Goal: Contribute content: Contribute content

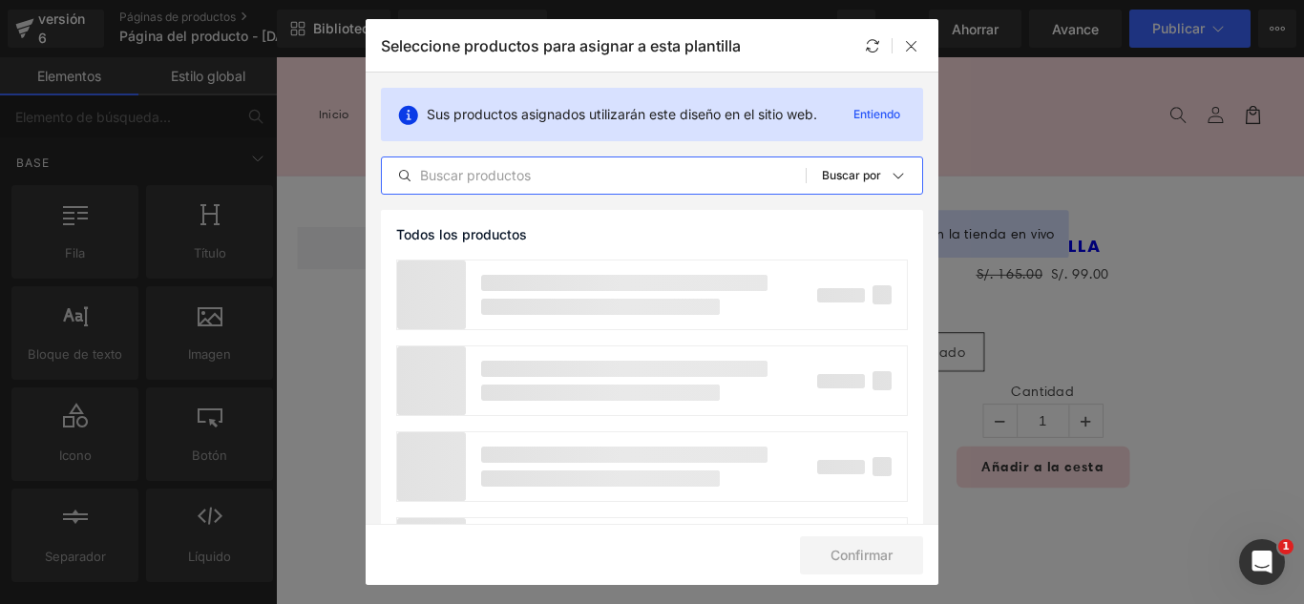
click at [527, 181] on input "text" at bounding box center [594, 175] width 424 height 23
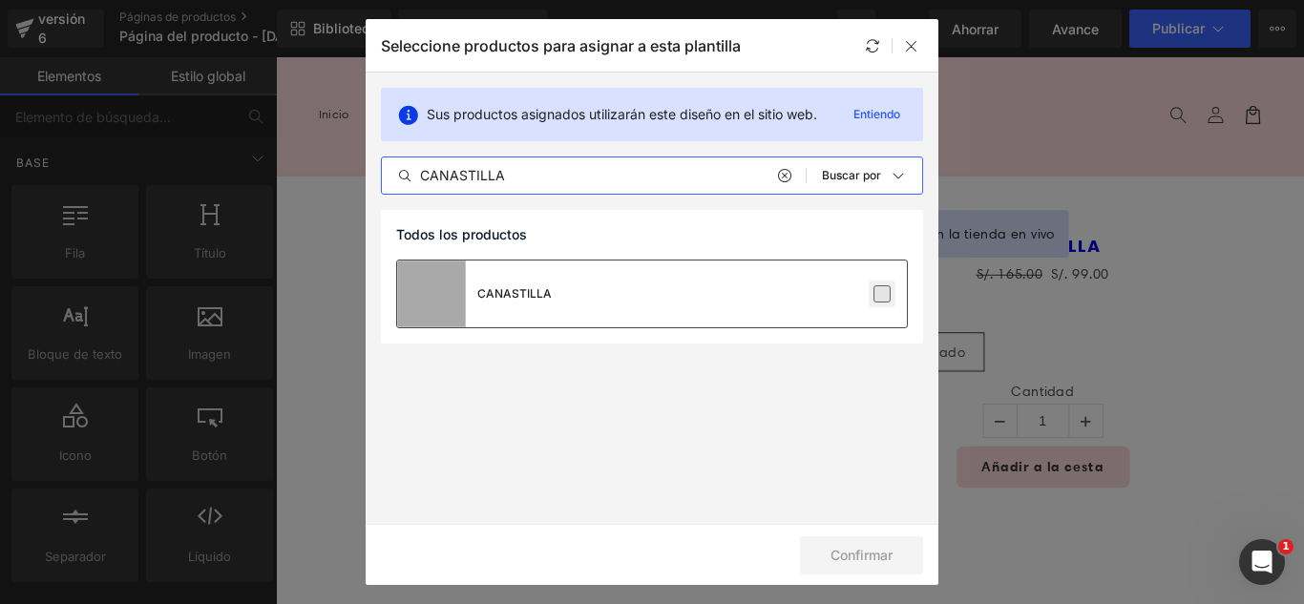
type input "CANASTILLA"
click at [889, 293] on label at bounding box center [882, 294] width 17 height 17
click at [882, 294] on input "checkbox" at bounding box center [882, 294] width 0 height 0
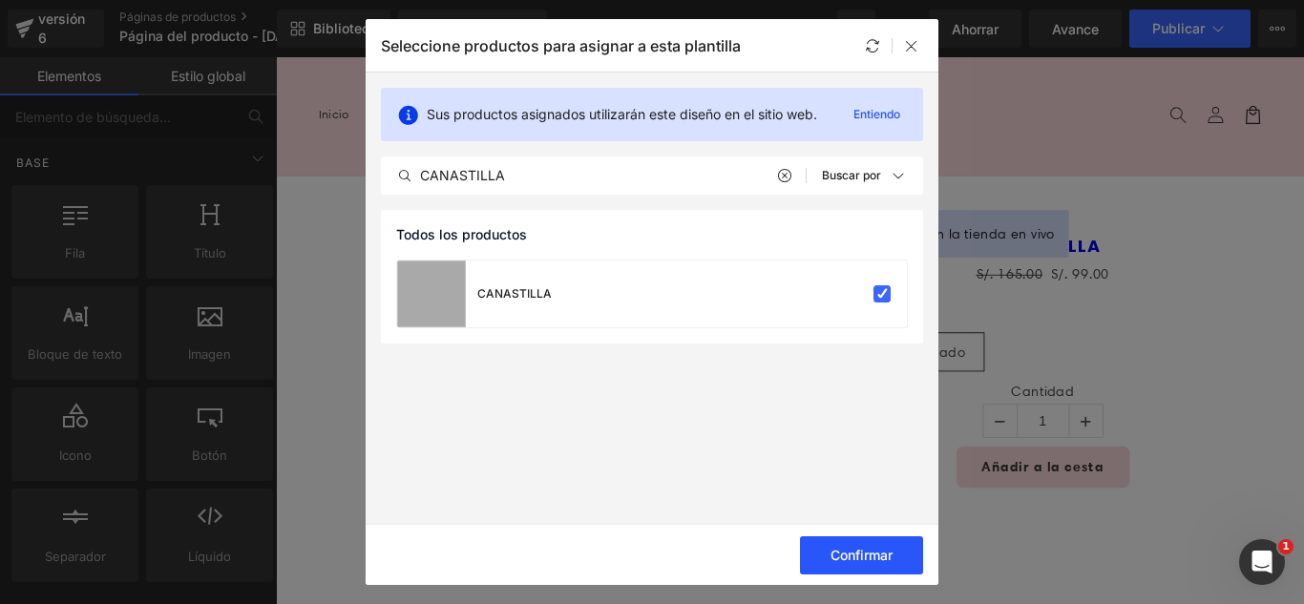
click at [891, 558] on font "Confirmar" at bounding box center [862, 555] width 62 height 16
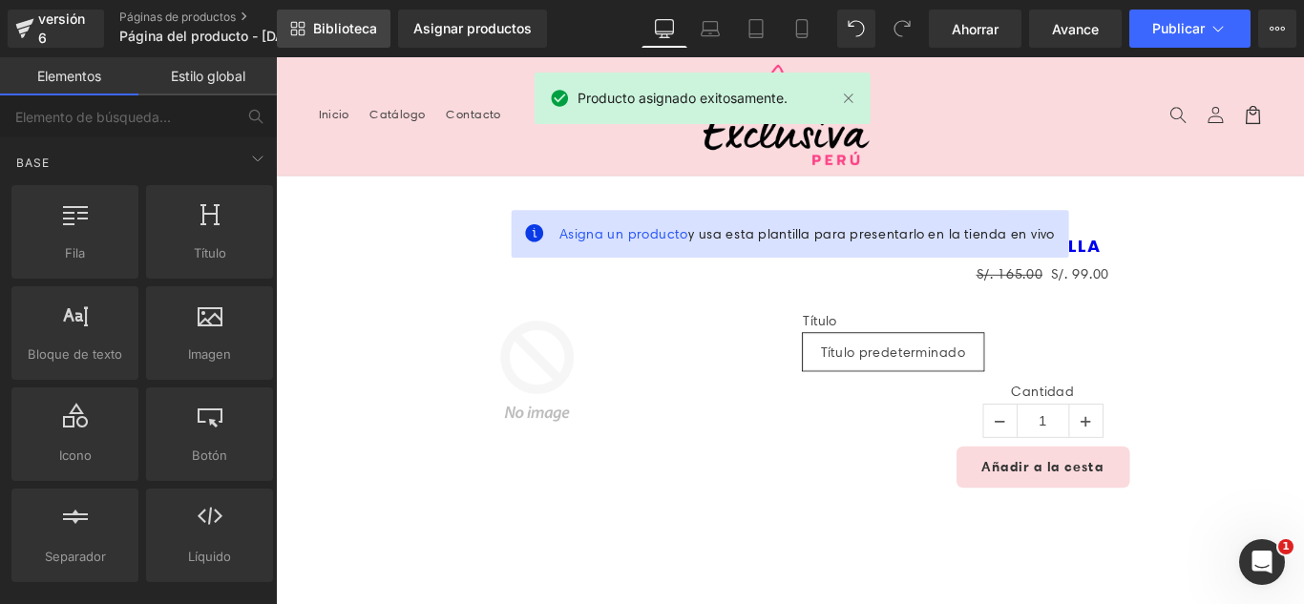
click at [330, 32] on font "Biblioteca" at bounding box center [345, 28] width 64 height 16
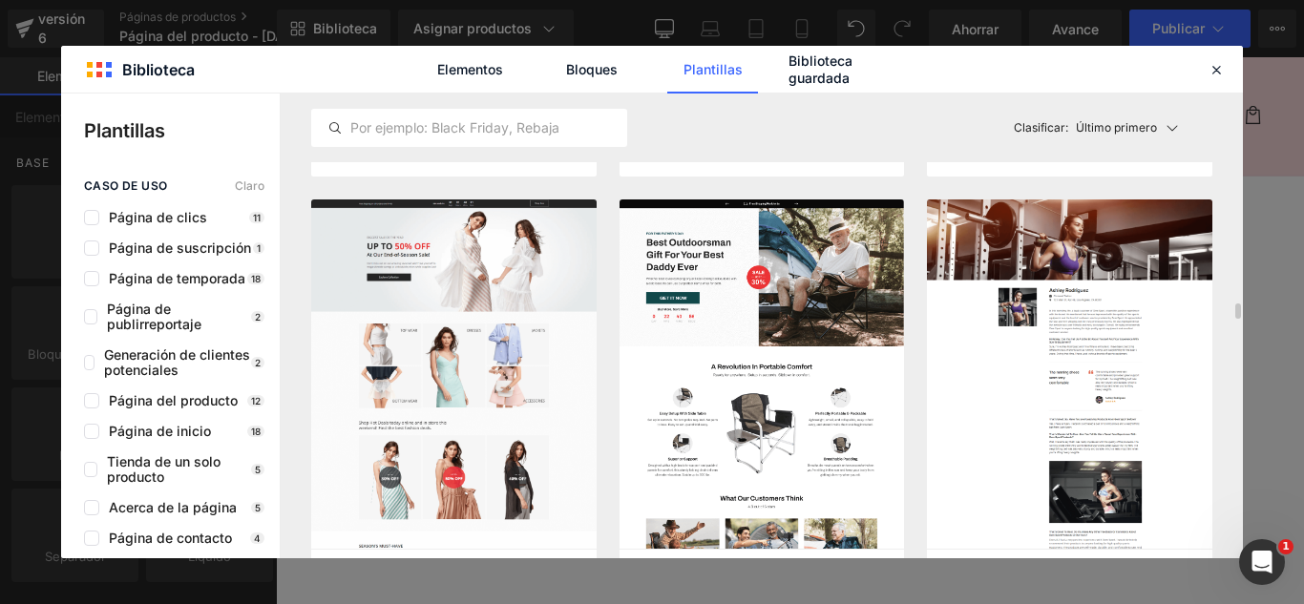
scroll to position [573, 0]
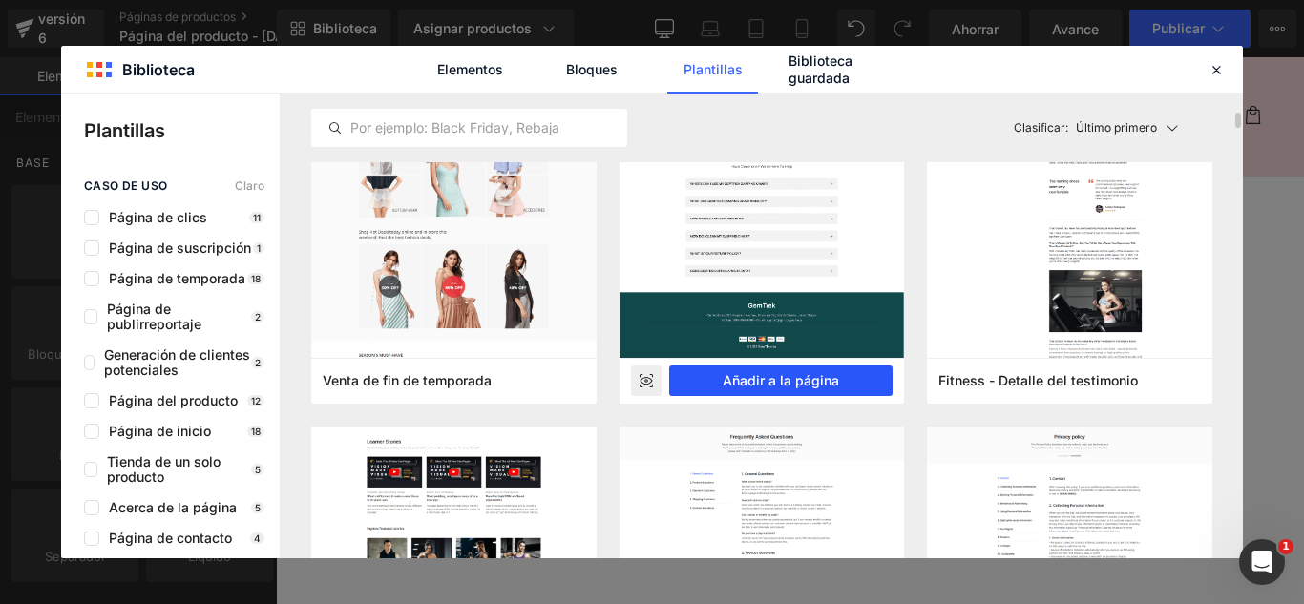
drag, startPoint x: 811, startPoint y: 380, endPoint x: 601, endPoint y: 362, distance: 210.9
click at [811, 380] on font "Añadir a la página" at bounding box center [781, 380] width 116 height 16
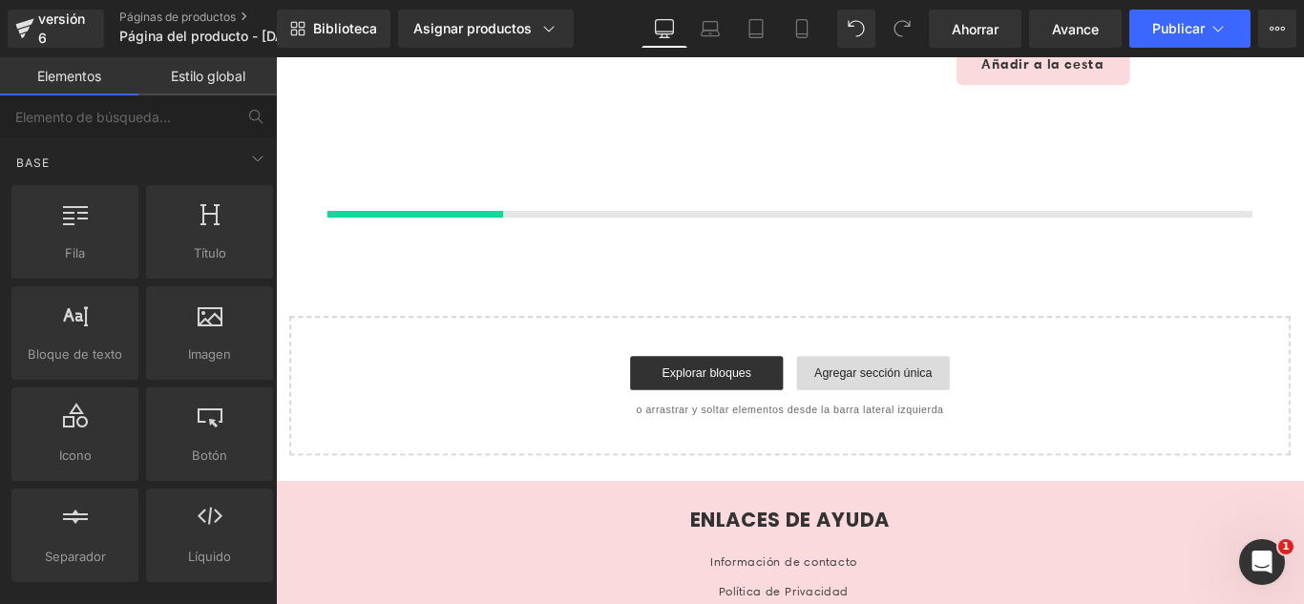
scroll to position [454, 0]
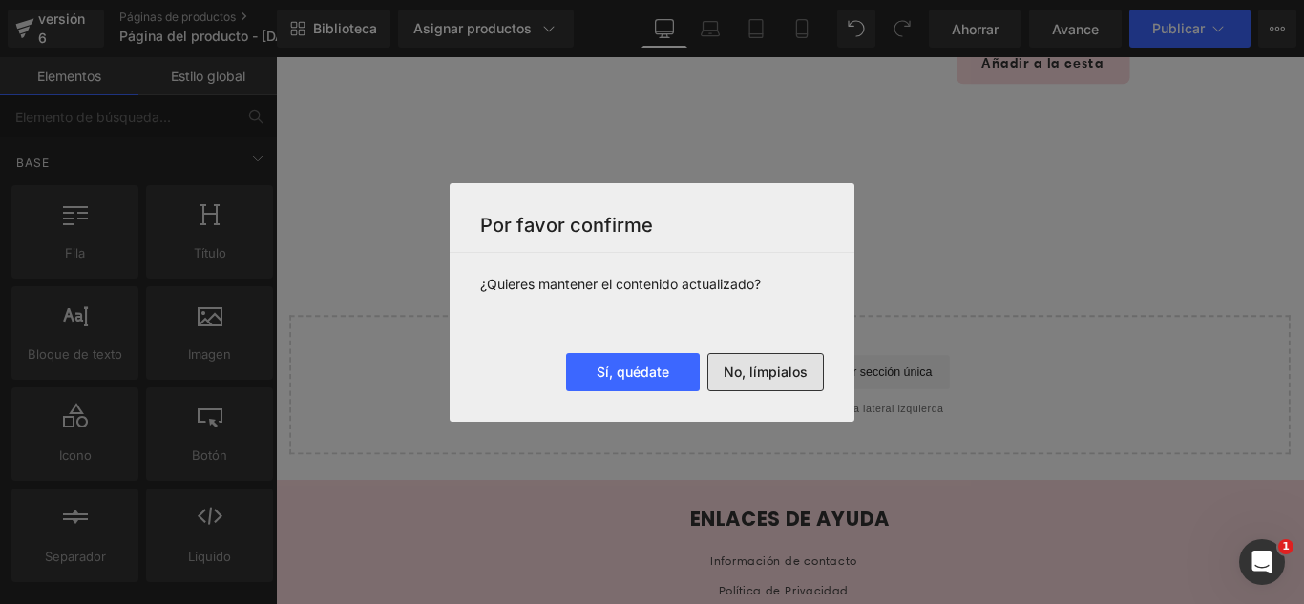
click at [791, 371] on font "No, límpialos" at bounding box center [766, 372] width 84 height 16
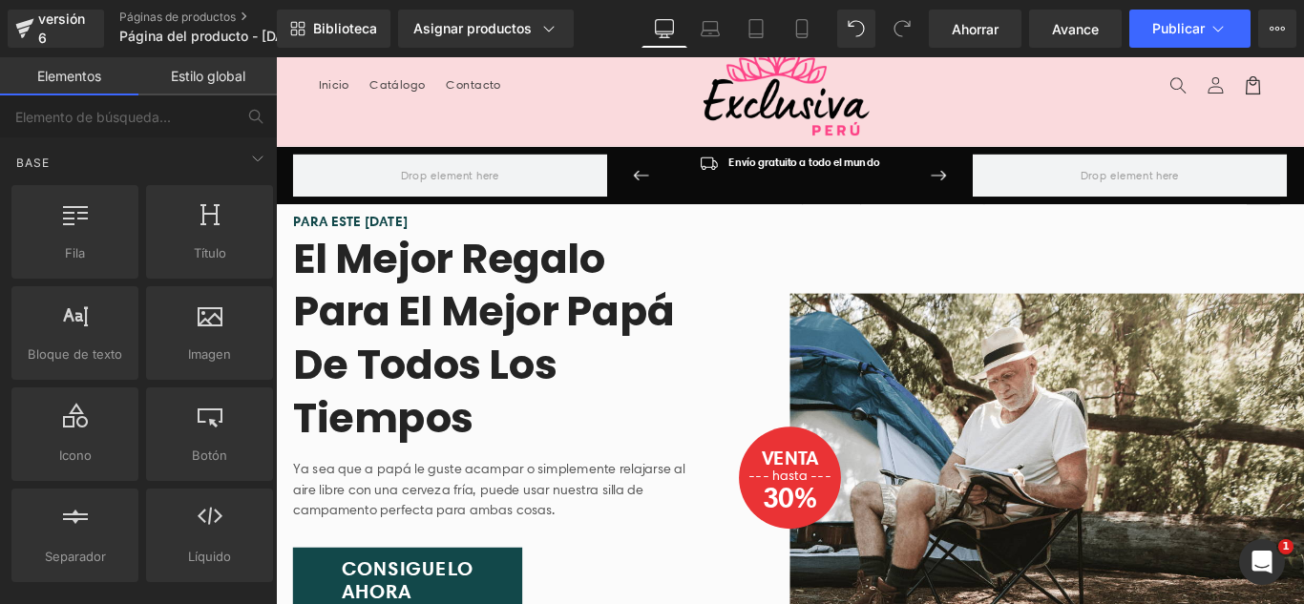
scroll to position [0, 0]
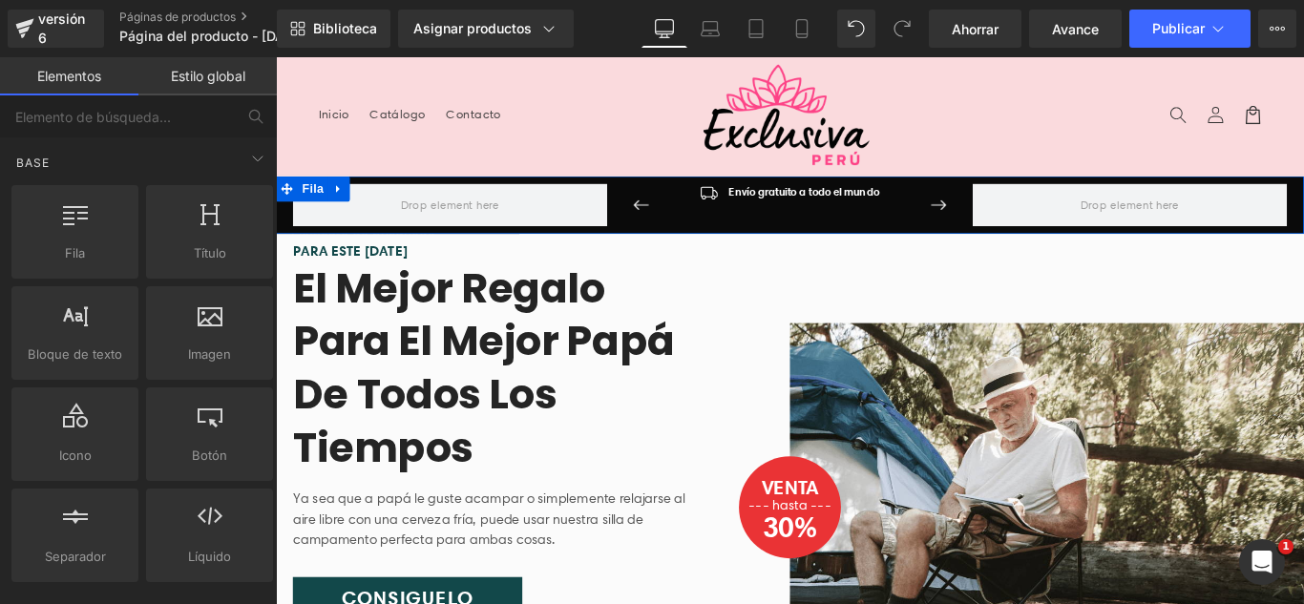
click at [340, 202] on icon at bounding box center [346, 206] width 13 height 14
click at [390, 201] on icon at bounding box center [396, 205] width 13 height 13
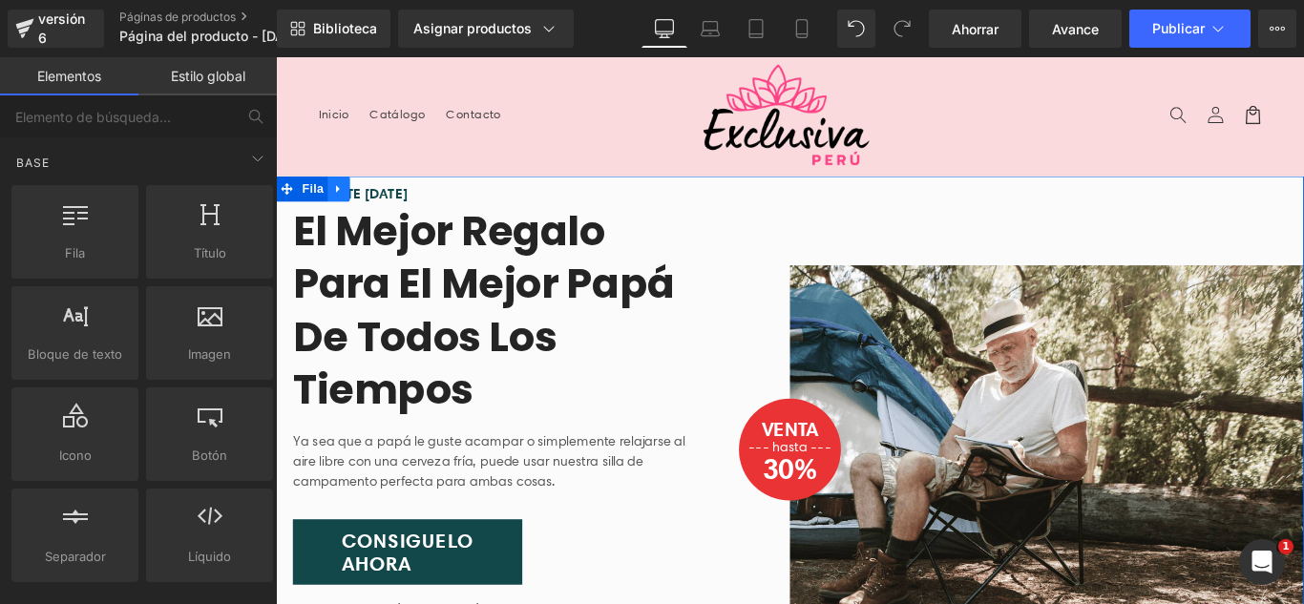
click at [344, 201] on icon at bounding box center [346, 205] width 4 height 9
click at [390, 203] on icon at bounding box center [396, 206] width 13 height 14
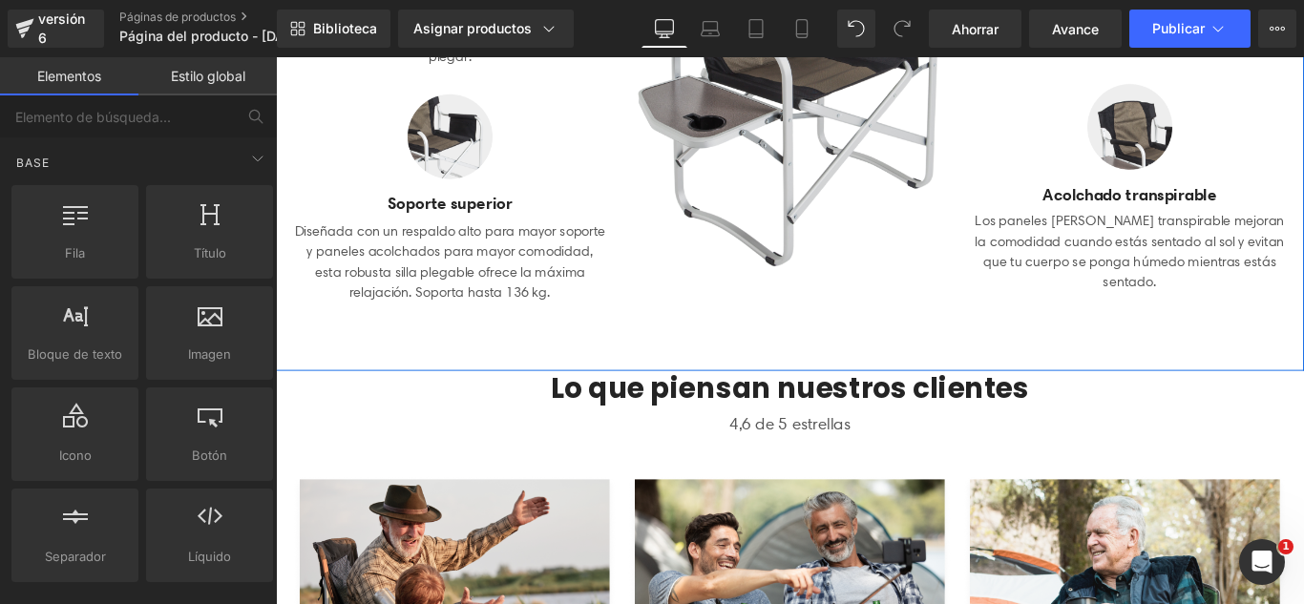
scroll to position [573, 0]
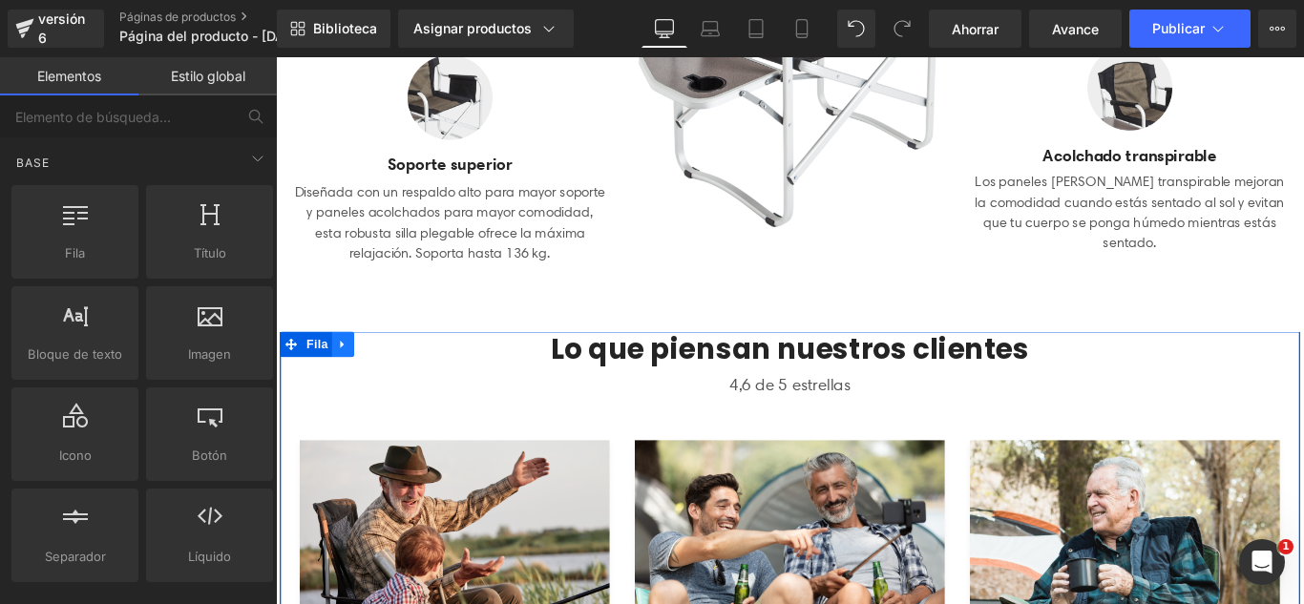
click at [349, 379] on icon at bounding box center [351, 380] width 4 height 9
click at [396, 382] on icon at bounding box center [400, 379] width 13 height 13
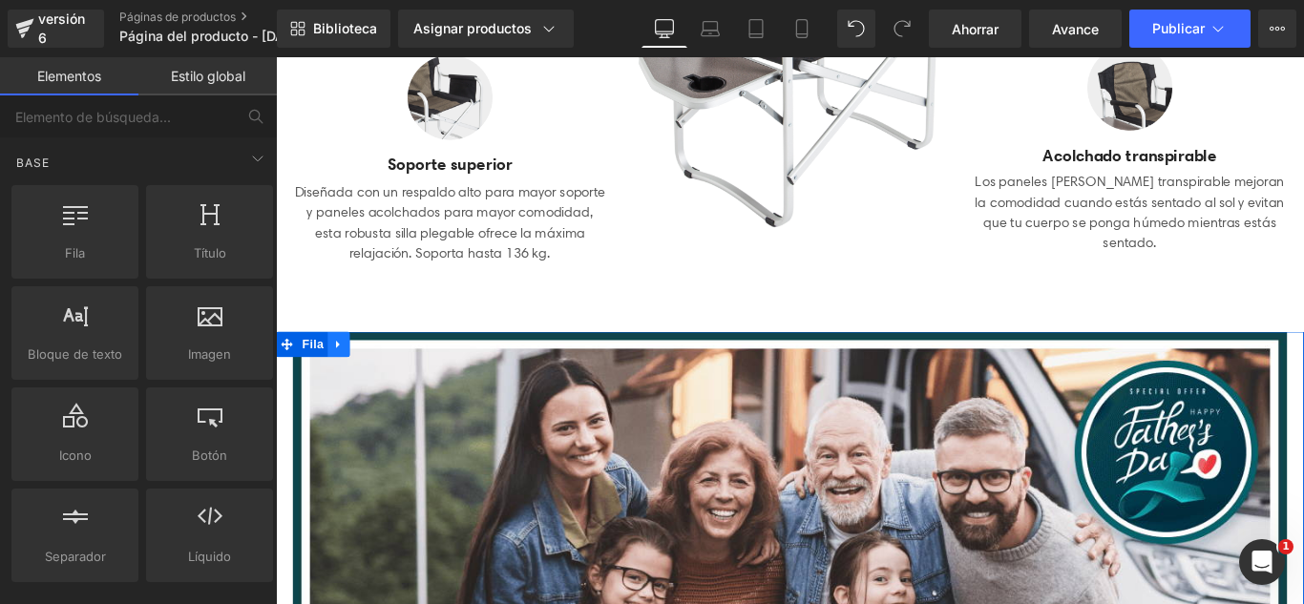
click at [344, 377] on icon at bounding box center [346, 380] width 4 height 9
click at [390, 385] on icon at bounding box center [396, 379] width 13 height 13
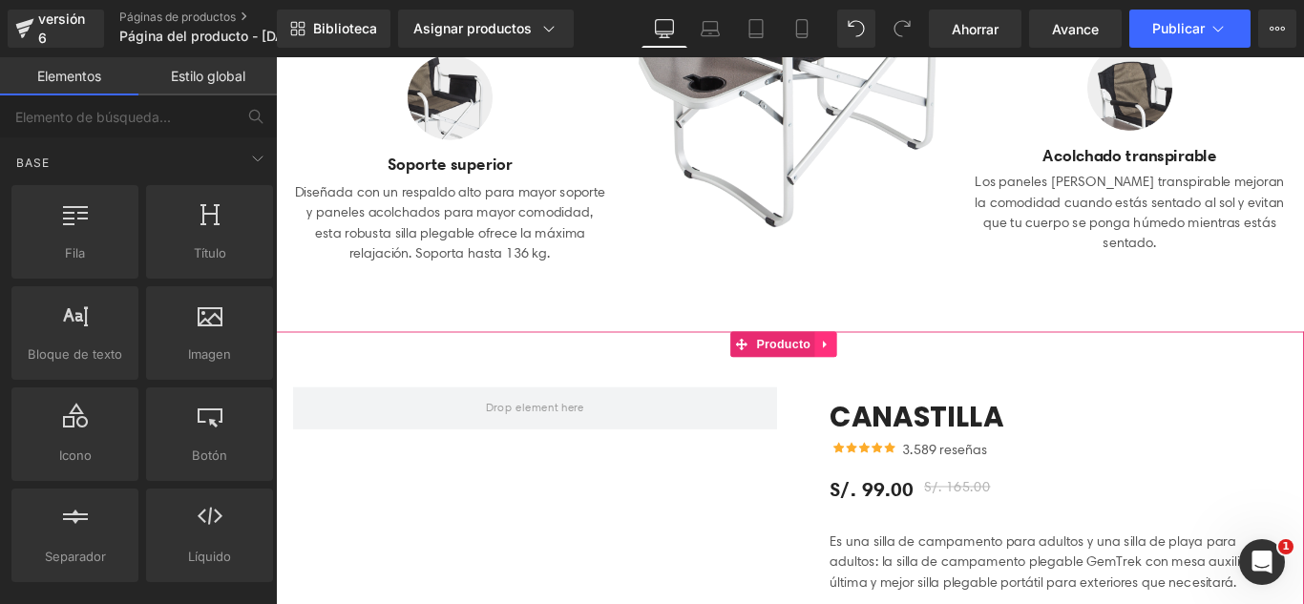
click at [900, 388] on link at bounding box center [893, 380] width 25 height 29
click at [904, 383] on icon at bounding box center [906, 379] width 13 height 13
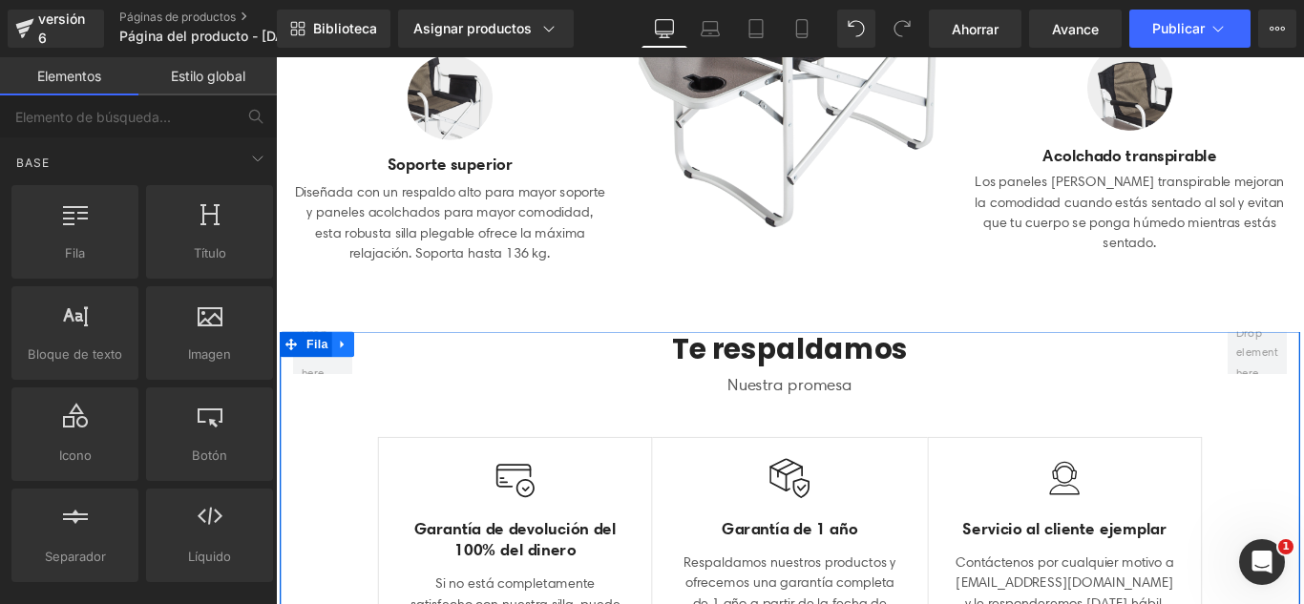
click at [354, 379] on link at bounding box center [351, 380] width 25 height 29
click at [394, 374] on icon at bounding box center [400, 379] width 13 height 13
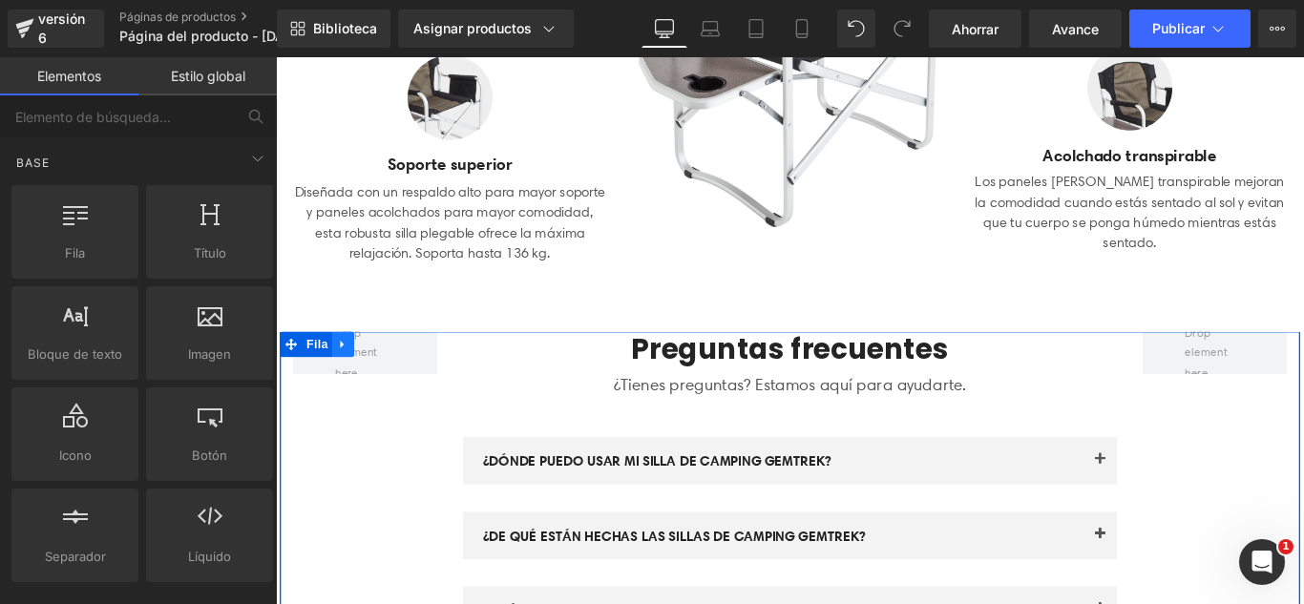
click at [349, 380] on icon at bounding box center [351, 380] width 13 height 14
click at [404, 381] on link at bounding box center [401, 380] width 25 height 29
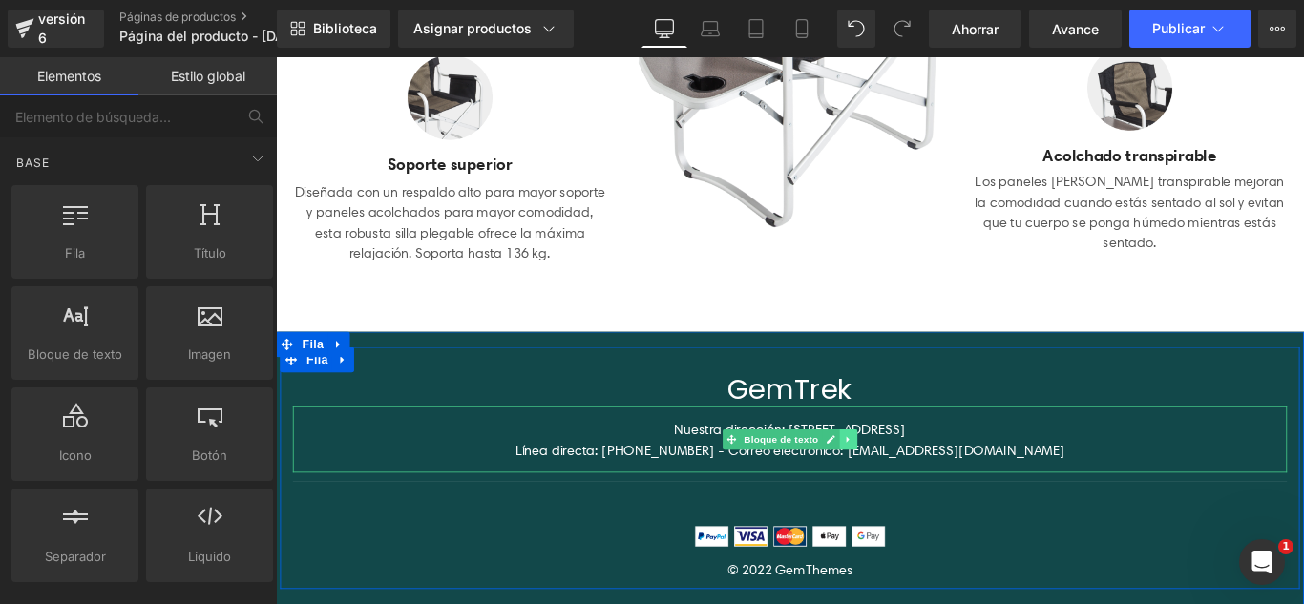
click at [914, 487] on icon at bounding box center [919, 486] width 11 height 11
click at [923, 486] on icon at bounding box center [928, 486] width 11 height 11
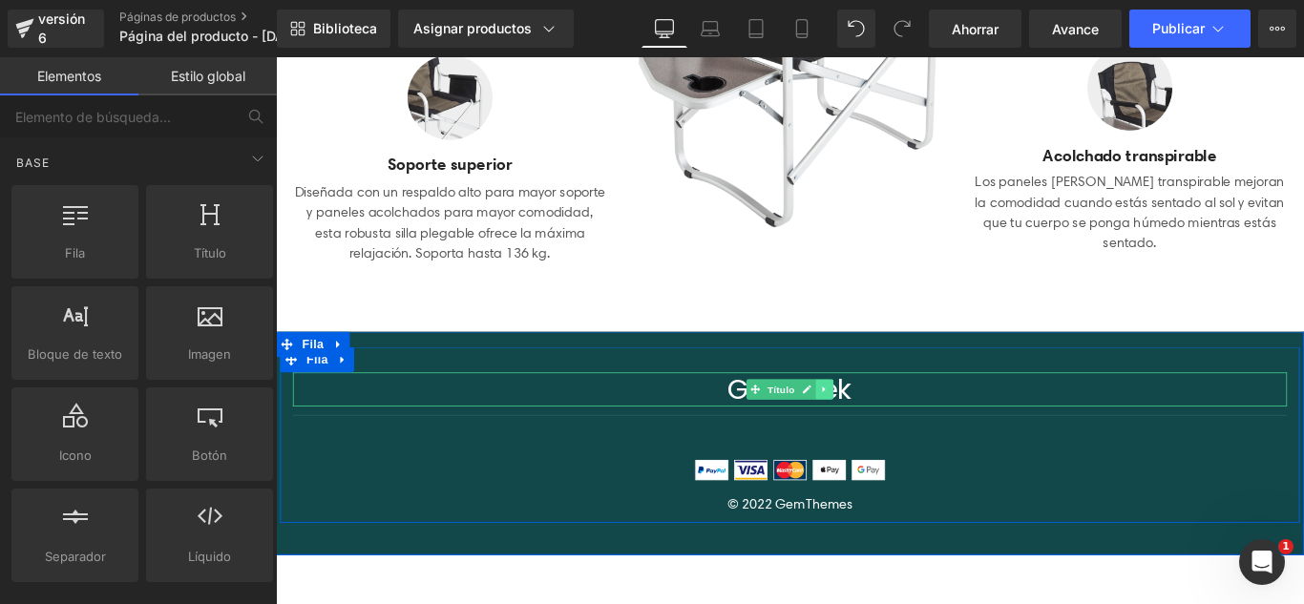
click at [890, 430] on icon at bounding box center [892, 430] width 11 height 11
click at [899, 433] on icon at bounding box center [903, 430] width 11 height 11
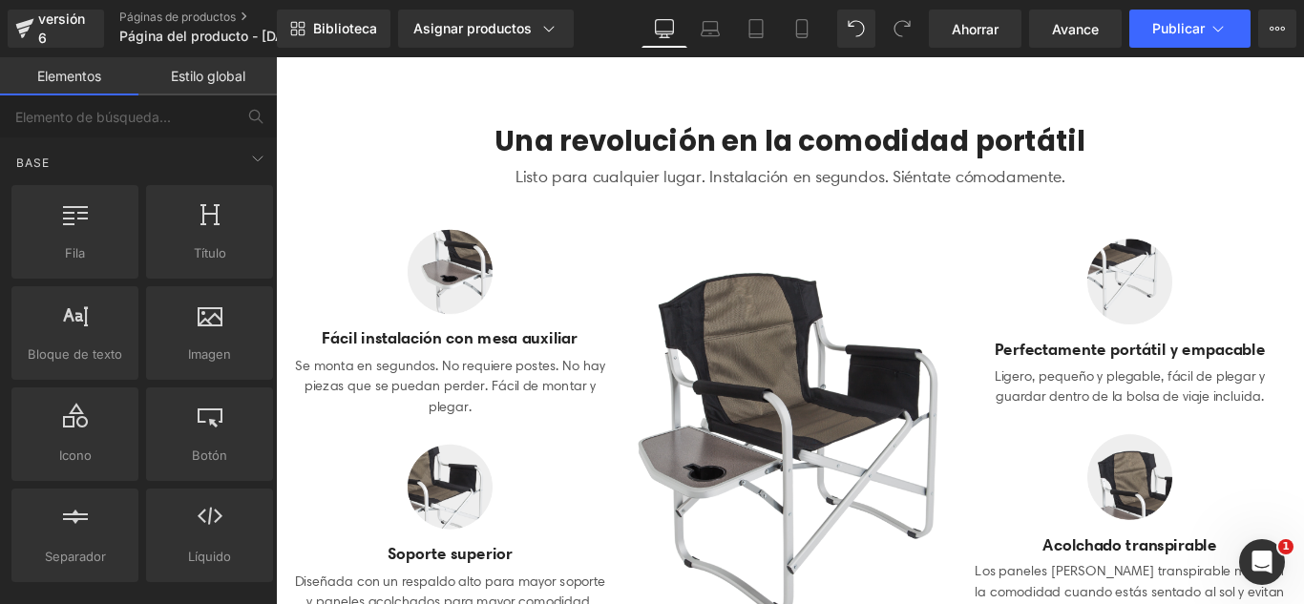
scroll to position [0, 0]
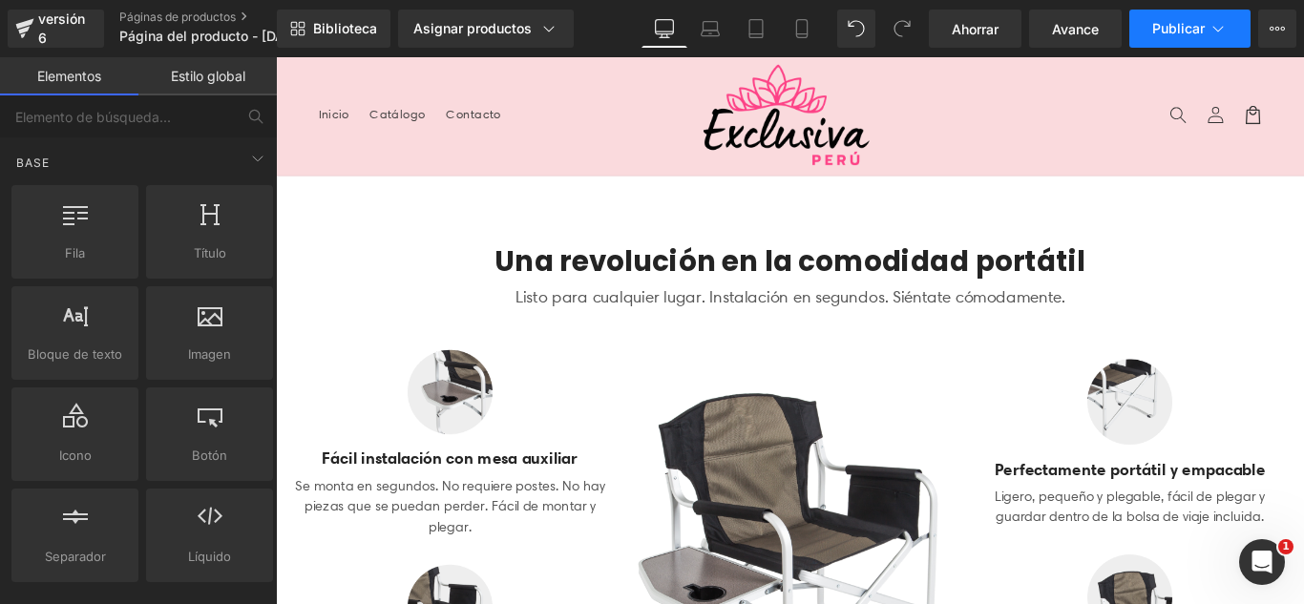
click at [1183, 40] on button "Publicar" at bounding box center [1190, 29] width 121 height 38
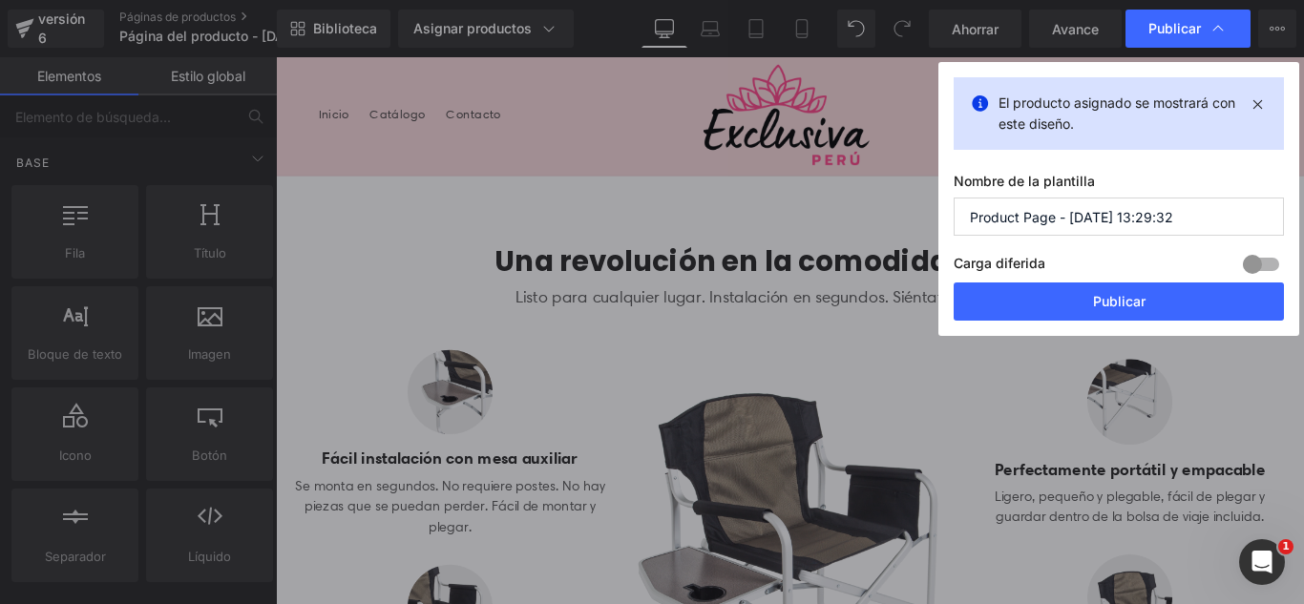
click at [1177, 195] on label "Nombre de la plantilla" at bounding box center [1119, 185] width 330 height 25
click at [1187, 213] on input "Product Page - Aug 19, 13:29:32" at bounding box center [1119, 217] width 330 height 38
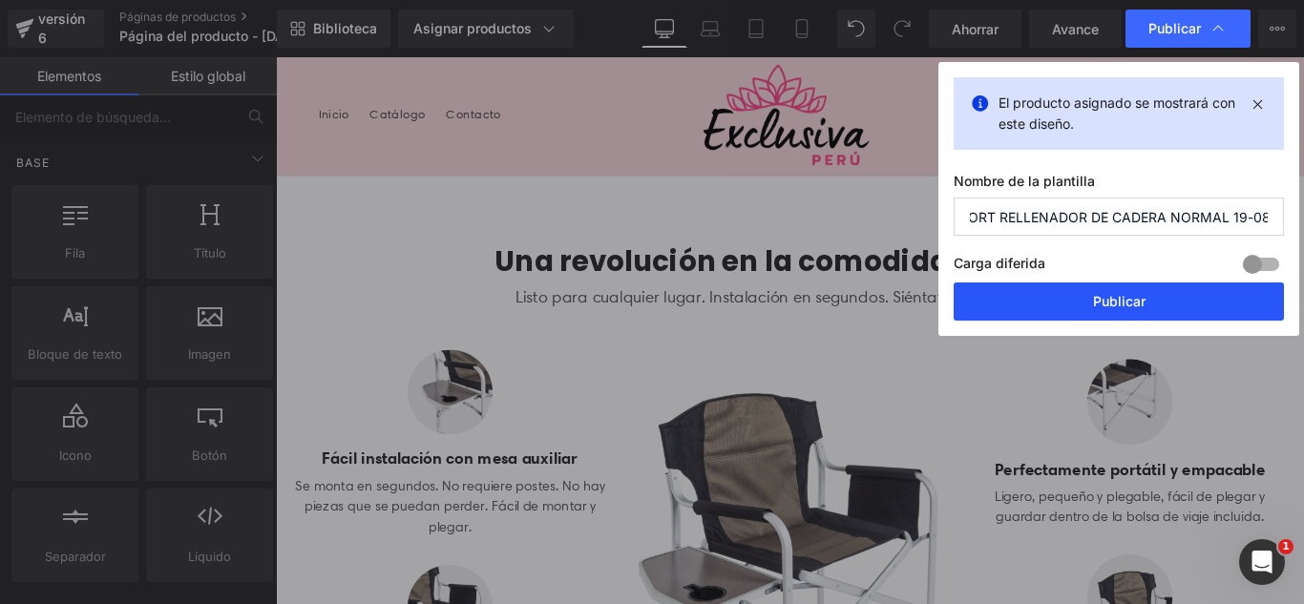
type input "SHORT RELLENADOR DE CADERA NORMAL 19-08"
click at [1183, 308] on button "Publicar" at bounding box center [1119, 302] width 330 height 38
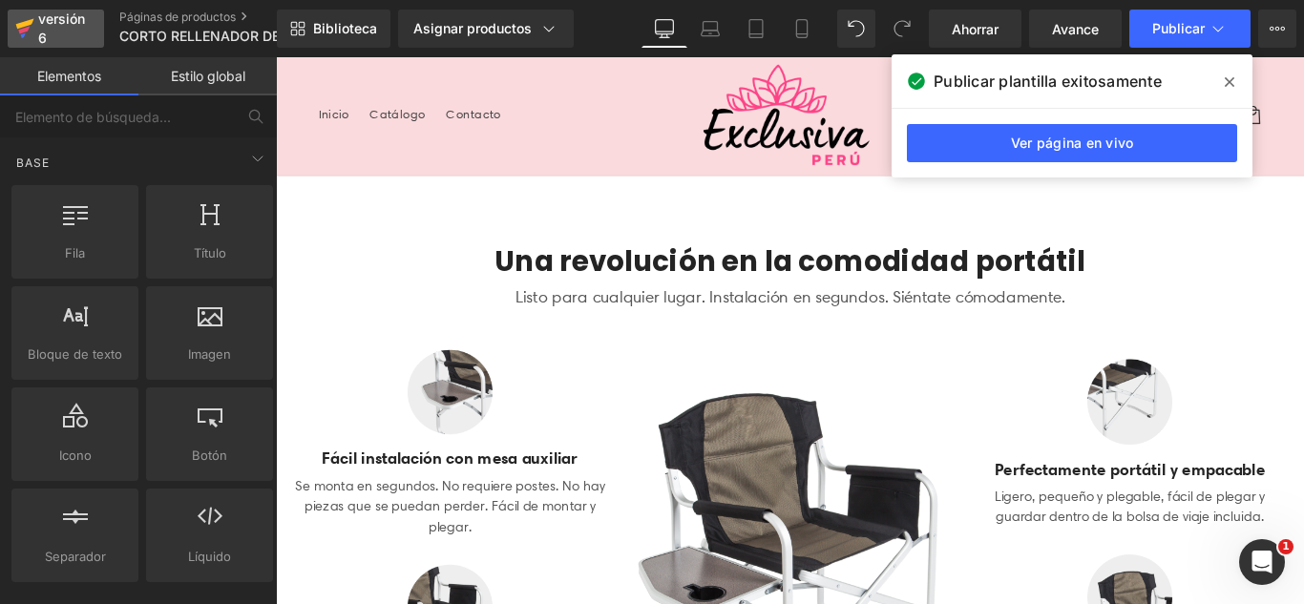
click at [63, 32] on div "versión 6" at bounding box center [63, 29] width 58 height 44
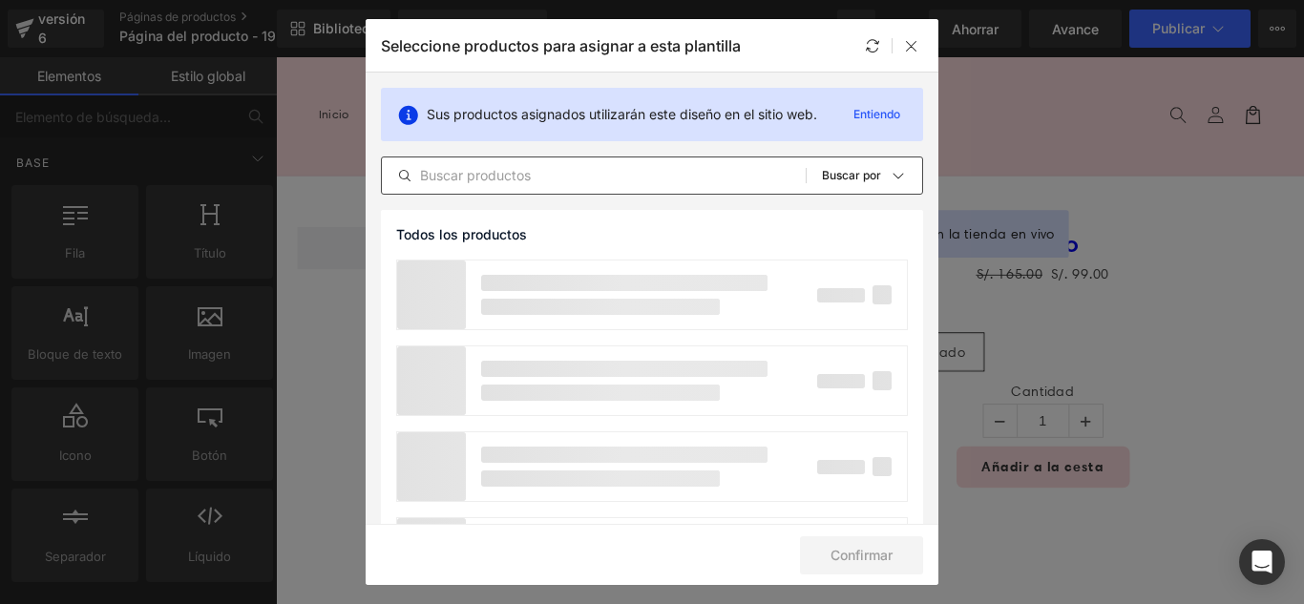
click at [590, 180] on input "text" at bounding box center [594, 175] width 424 height 23
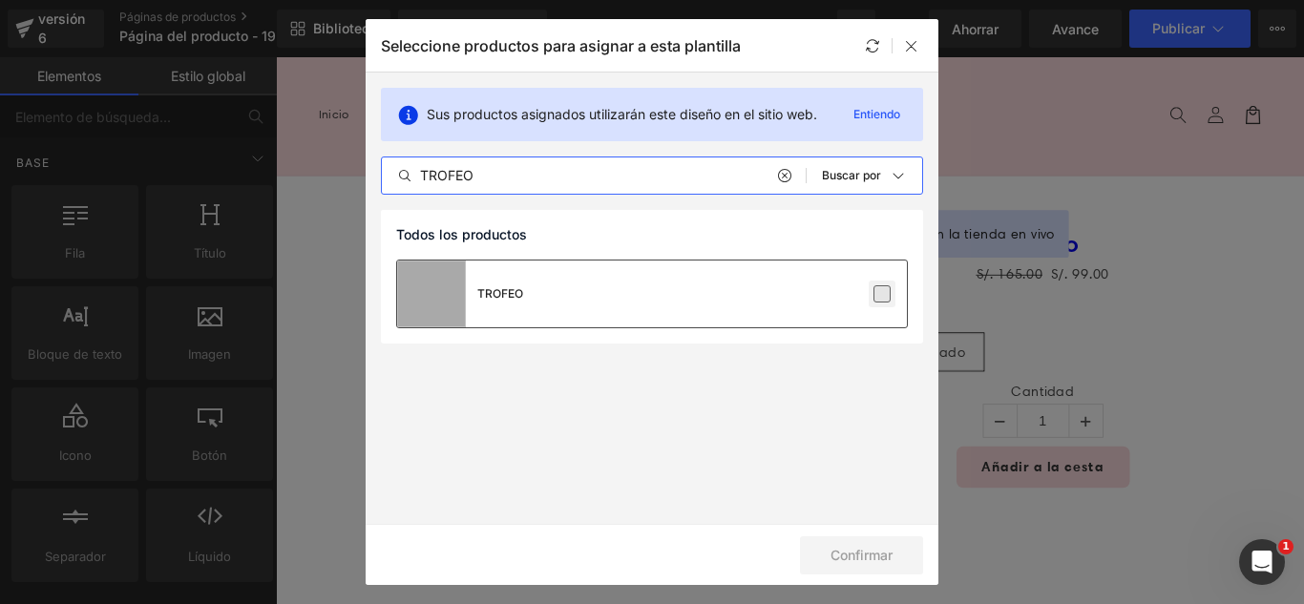
type input "TROFEO"
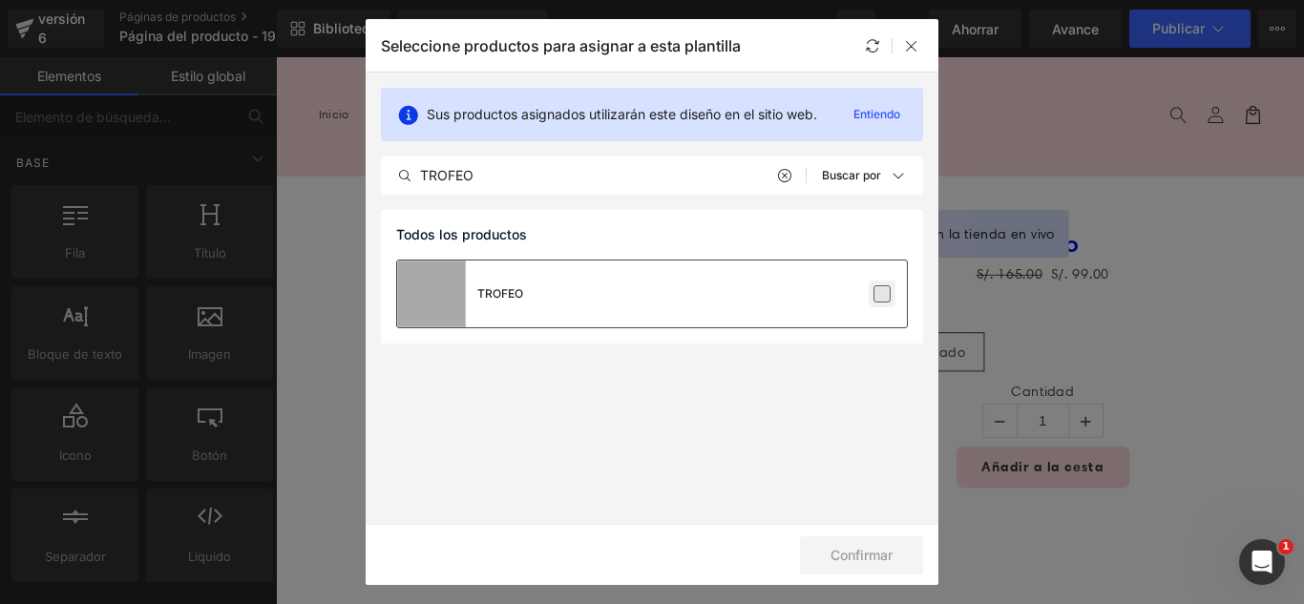
click at [885, 300] on label at bounding box center [882, 294] width 17 height 17
click at [882, 294] on input "checkbox" at bounding box center [882, 294] width 0 height 0
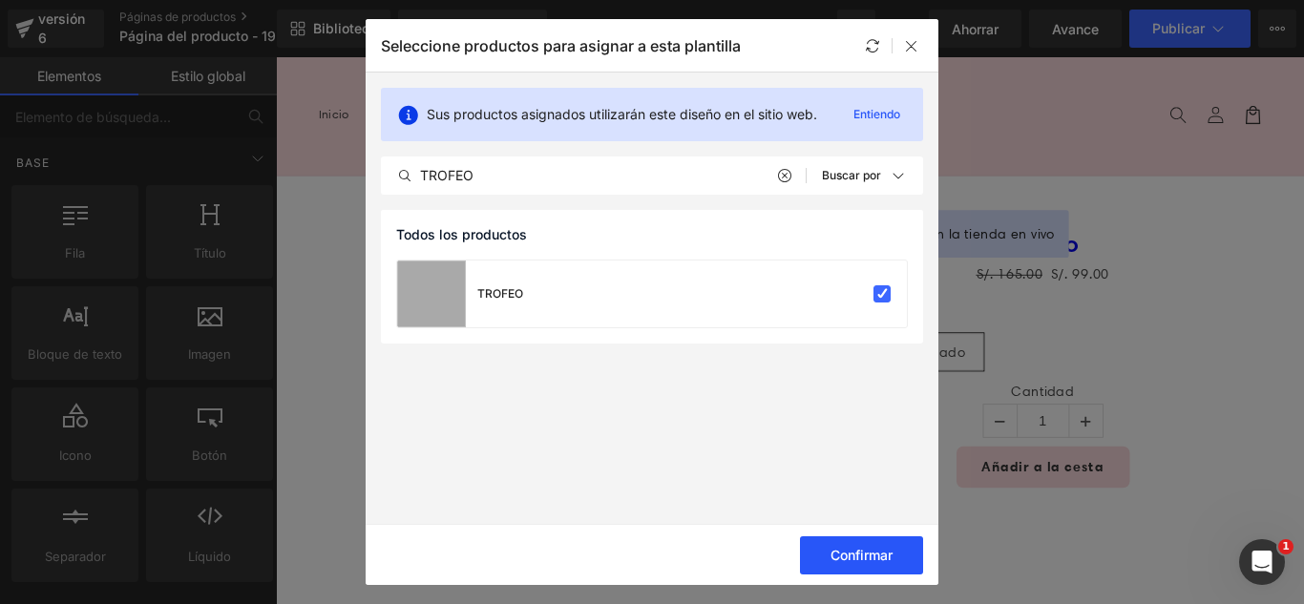
click at [905, 546] on button "Confirmar" at bounding box center [861, 556] width 123 height 38
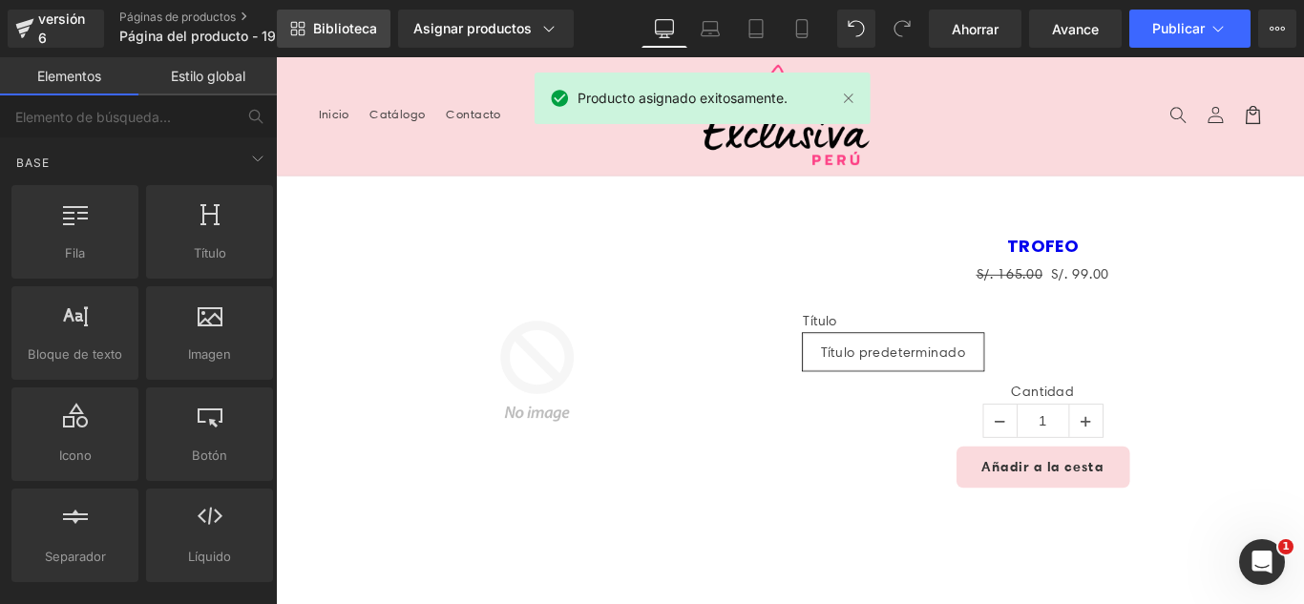
click at [355, 39] on link "Biblioteca" at bounding box center [334, 29] width 114 height 38
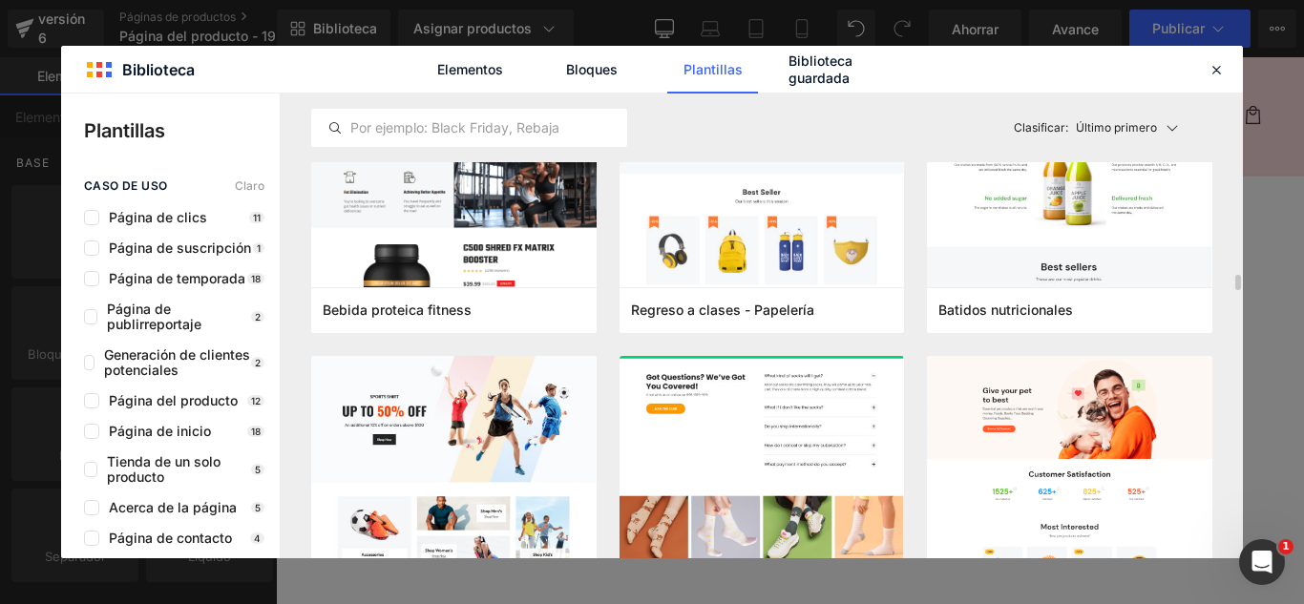
scroll to position [5538, 0]
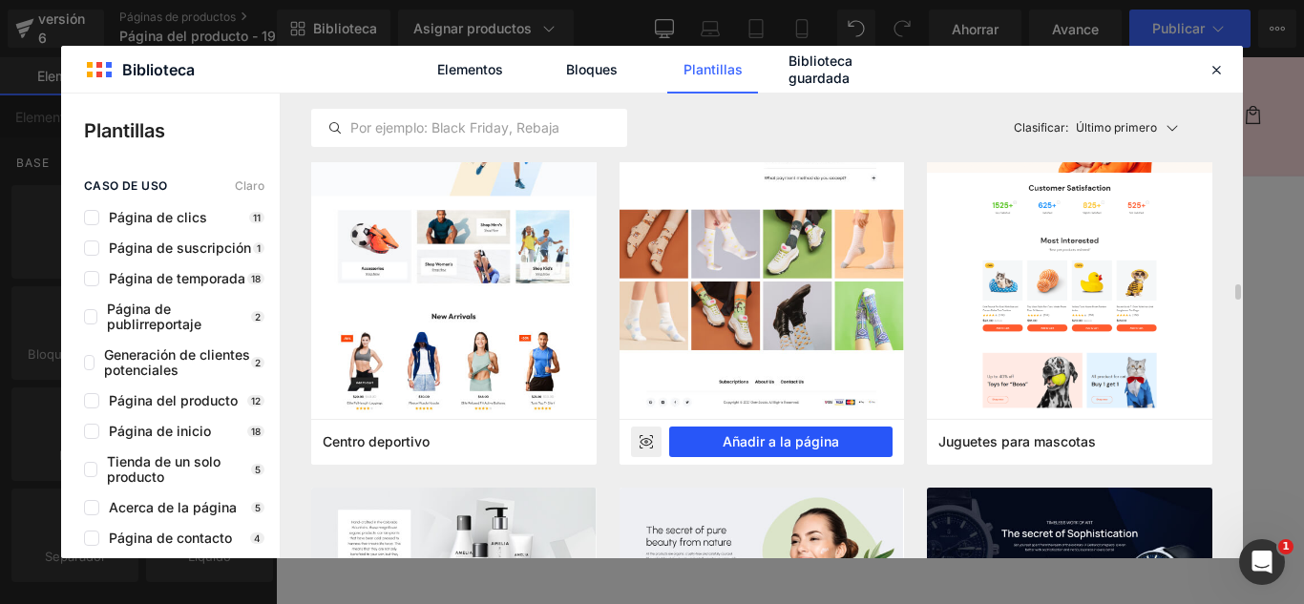
click at [824, 439] on font "Añadir a la página" at bounding box center [781, 442] width 116 height 16
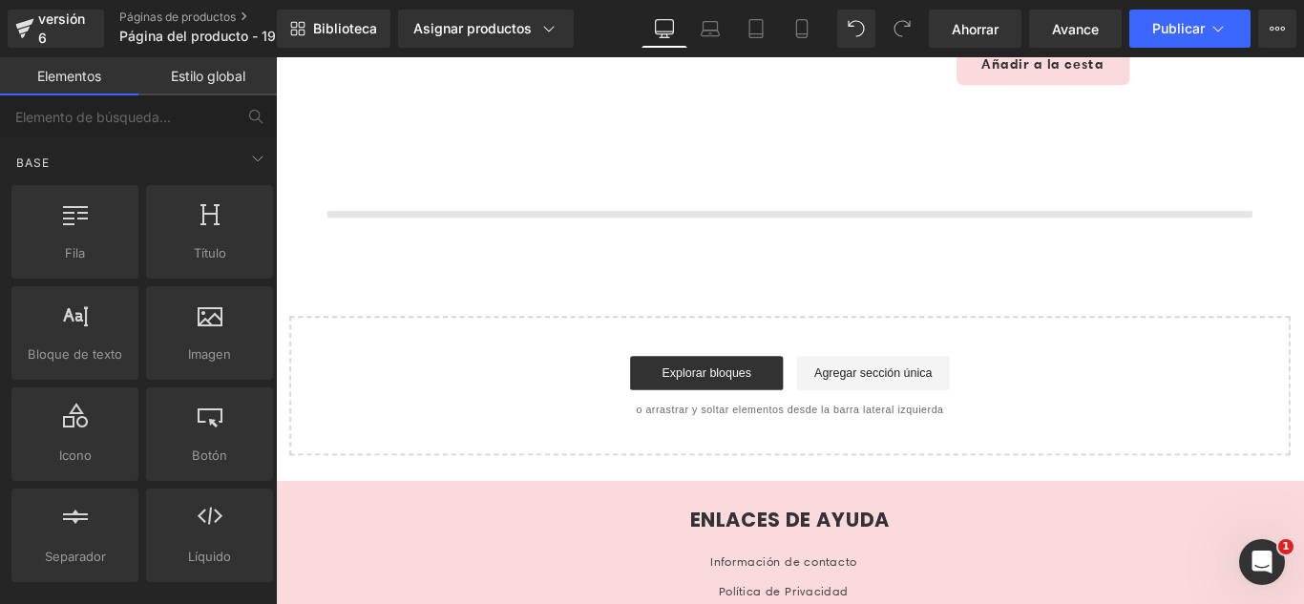
scroll to position [454, 0]
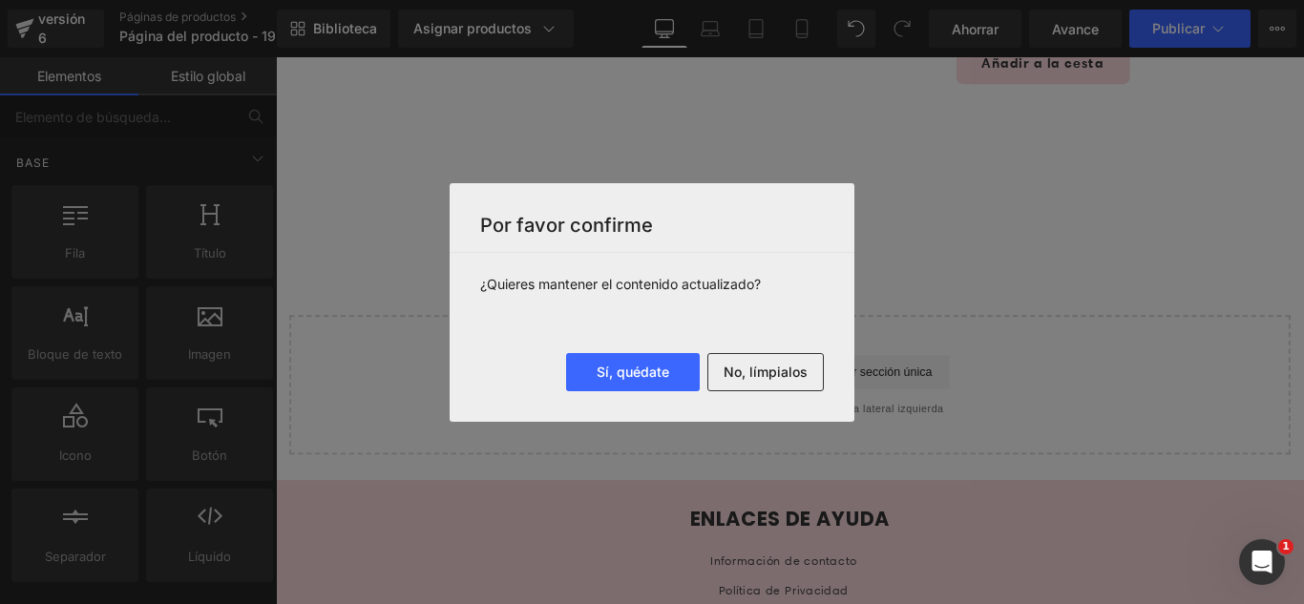
click at [789, 375] on font "No, límpialos" at bounding box center [766, 372] width 84 height 16
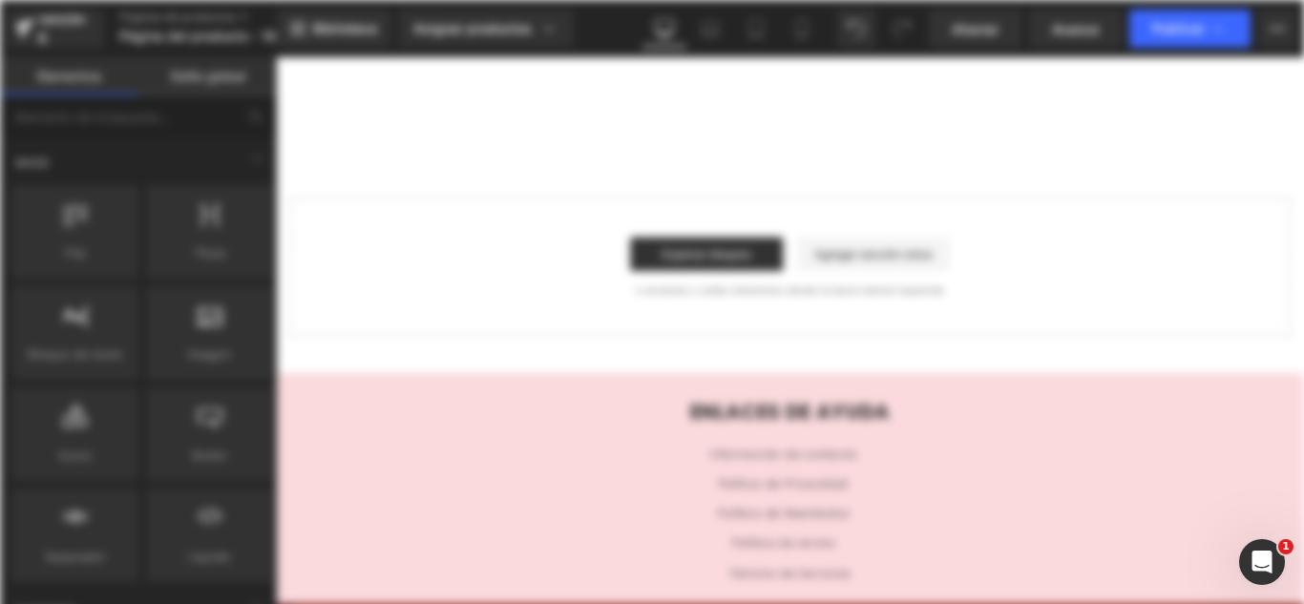
scroll to position [0, 0]
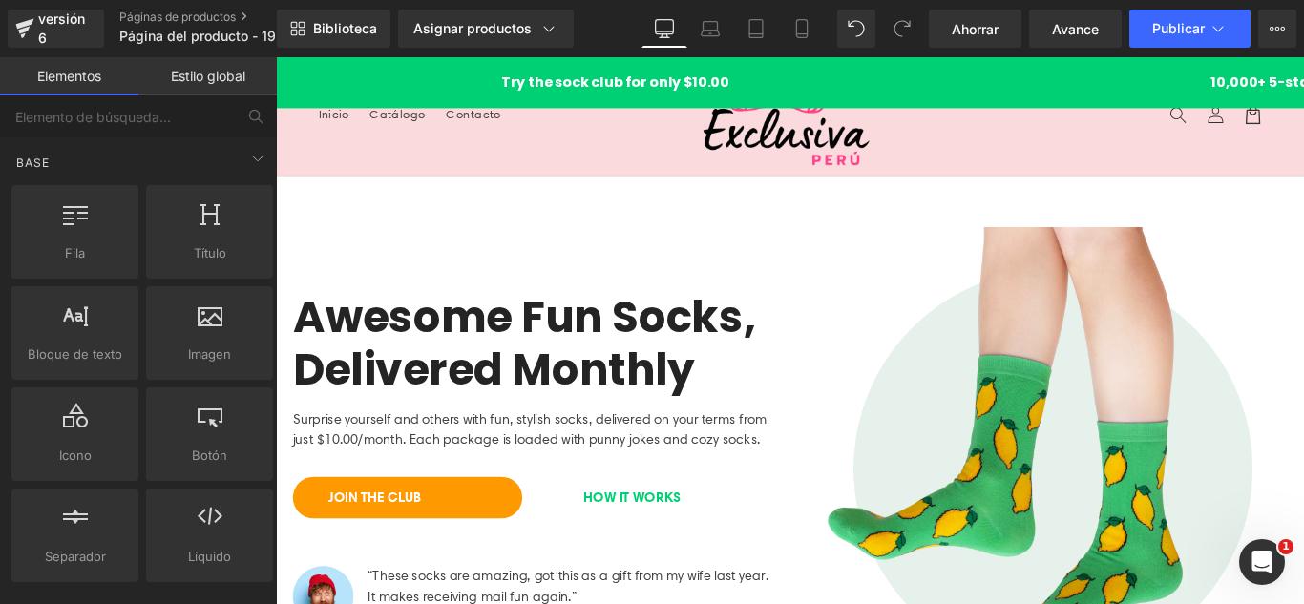
click at [511, 147] on header "Menú Inicio Catálogo Contacto Iniciar sesión Inicio Catálogo Contacto [GEOGRAPH…" at bounding box center [853, 123] width 1155 height 133
drag, startPoint x: 479, startPoint y: 241, endPoint x: 489, endPoint y: 232, distance: 12.8
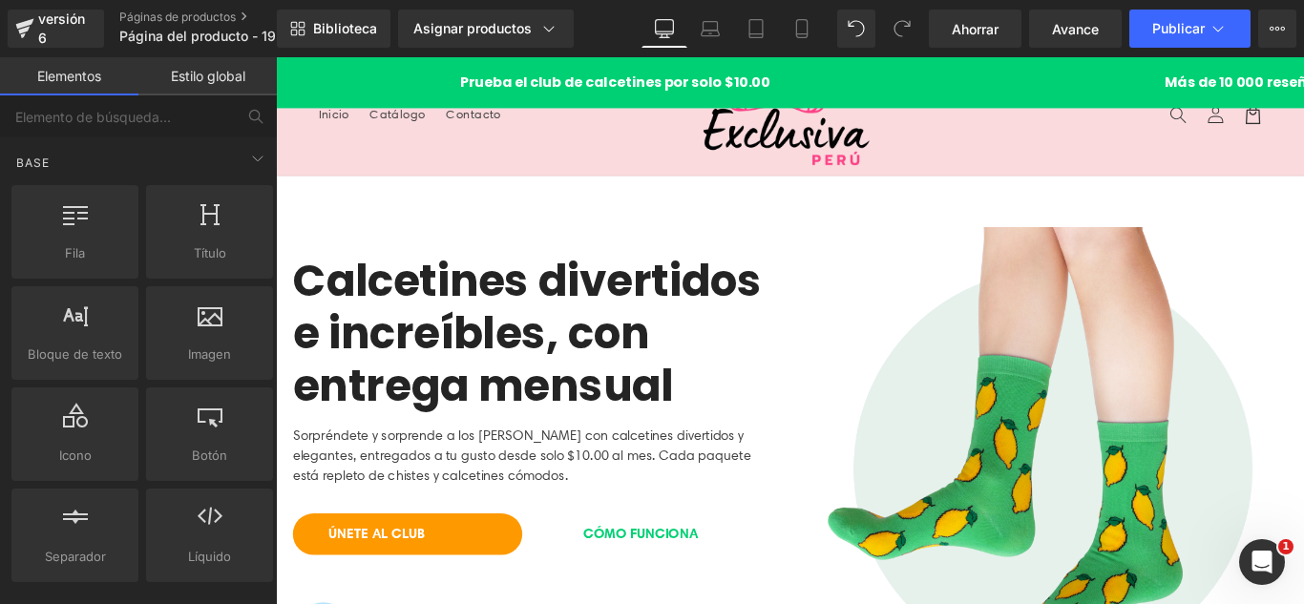
click at [542, 172] on header "Menú Inicio Catálogo Contacto Iniciar sesión Inicio Catálogo Contacto [GEOGRAPH…" at bounding box center [853, 123] width 1155 height 133
click at [619, 137] on nav "Inicio Catálogo Contacto" at bounding box center [523, 121] width 423 height 40
click at [350, 74] on icon at bounding box center [346, 72] width 13 height 14
click at [391, 76] on icon at bounding box center [396, 72] width 13 height 14
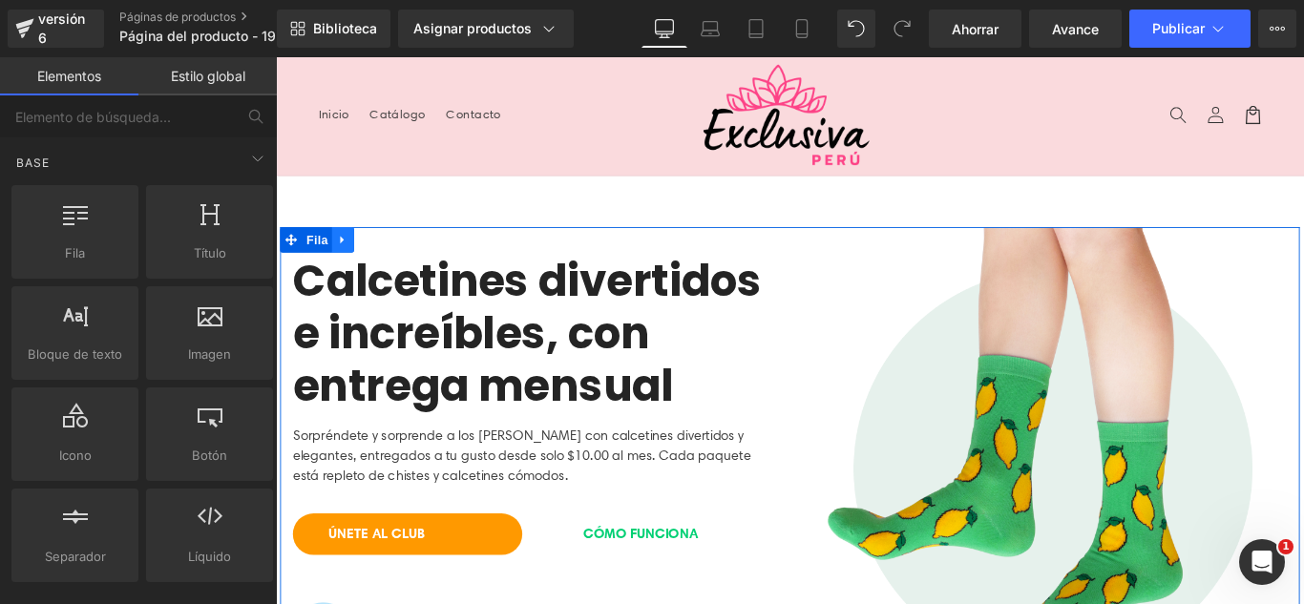
click at [350, 265] on icon at bounding box center [351, 263] width 13 height 14
click at [395, 264] on icon at bounding box center [400, 263] width 13 height 14
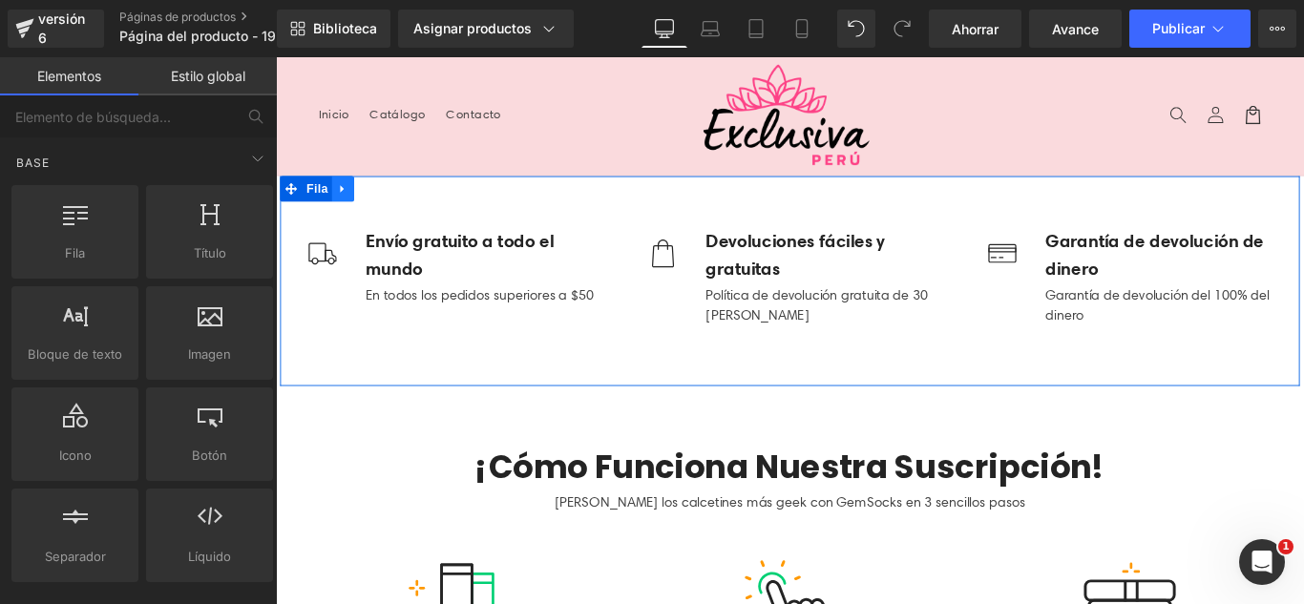
click at [350, 205] on icon at bounding box center [351, 206] width 13 height 14
click at [396, 205] on icon at bounding box center [400, 206] width 13 height 14
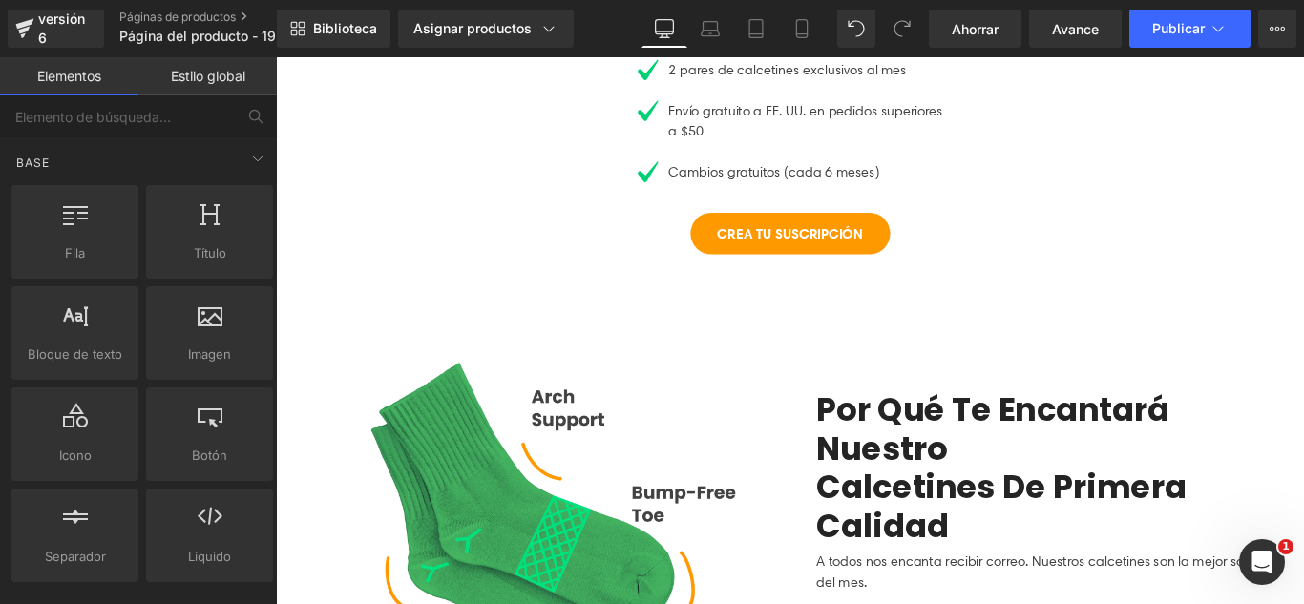
scroll to position [286, 0]
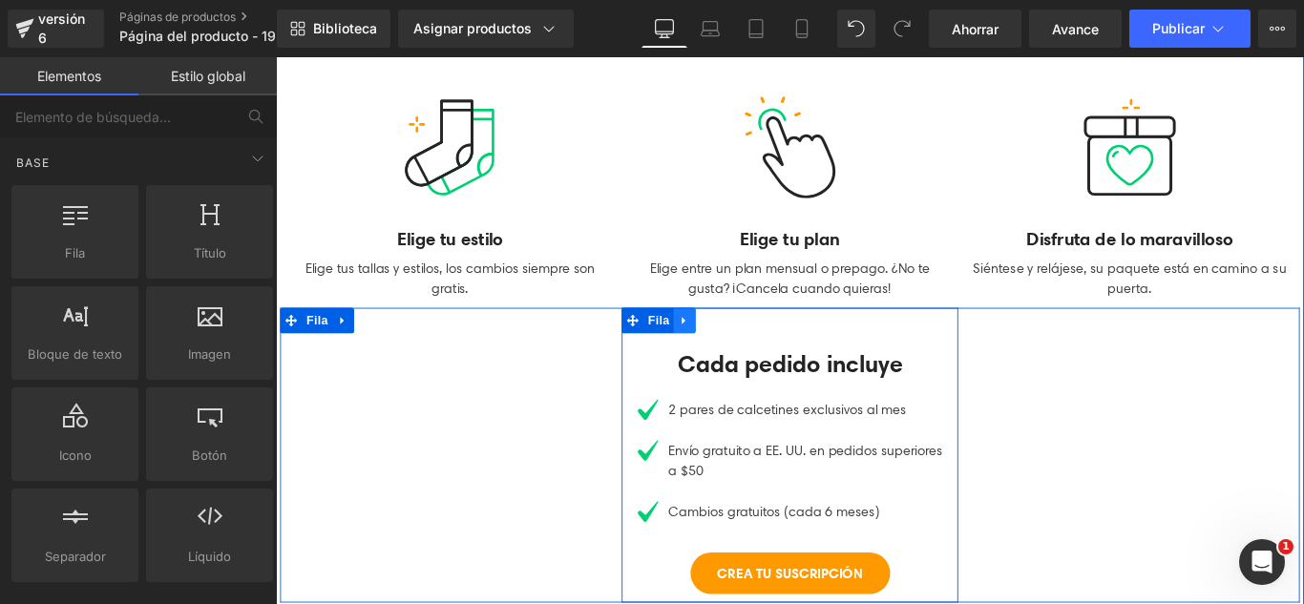
click at [729, 357] on icon at bounding box center [735, 354] width 13 height 14
click at [778, 355] on icon at bounding box center [784, 353] width 13 height 13
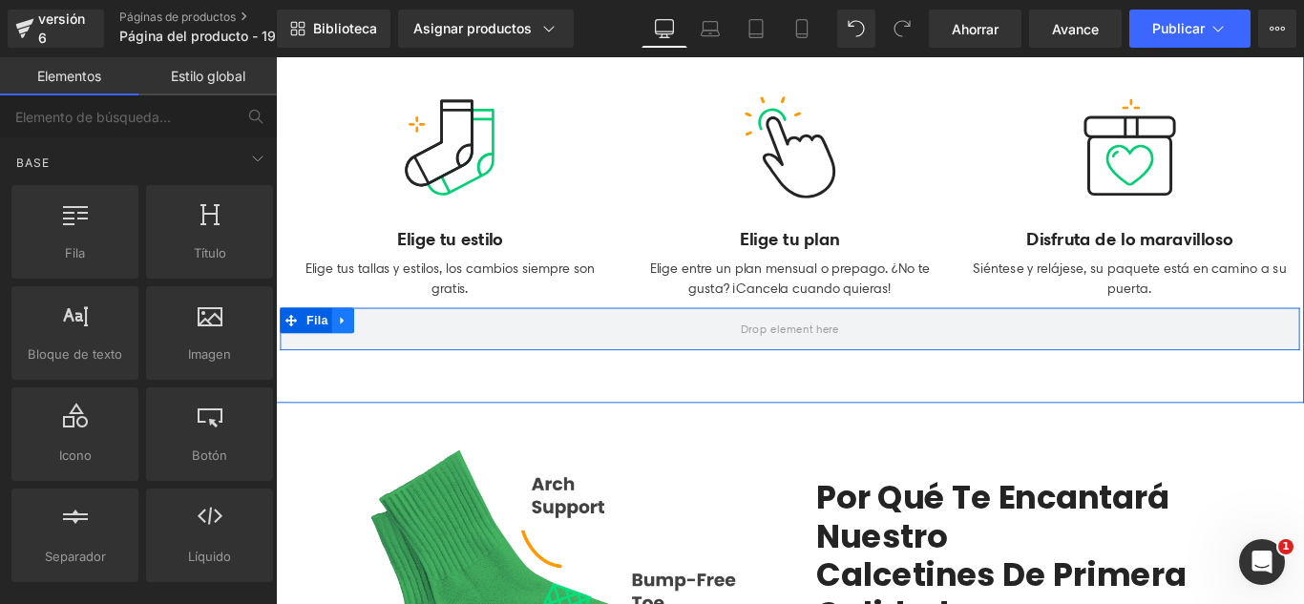
click at [349, 353] on icon at bounding box center [351, 354] width 13 height 14
click at [394, 351] on icon at bounding box center [400, 353] width 13 height 13
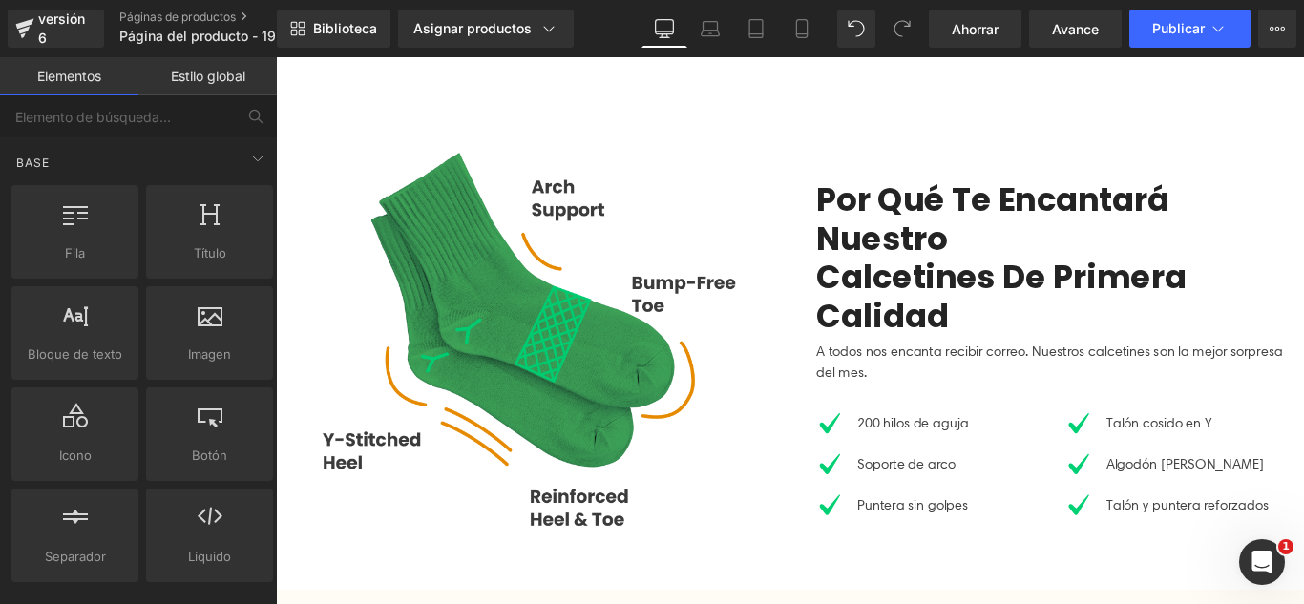
scroll to position [955, 0]
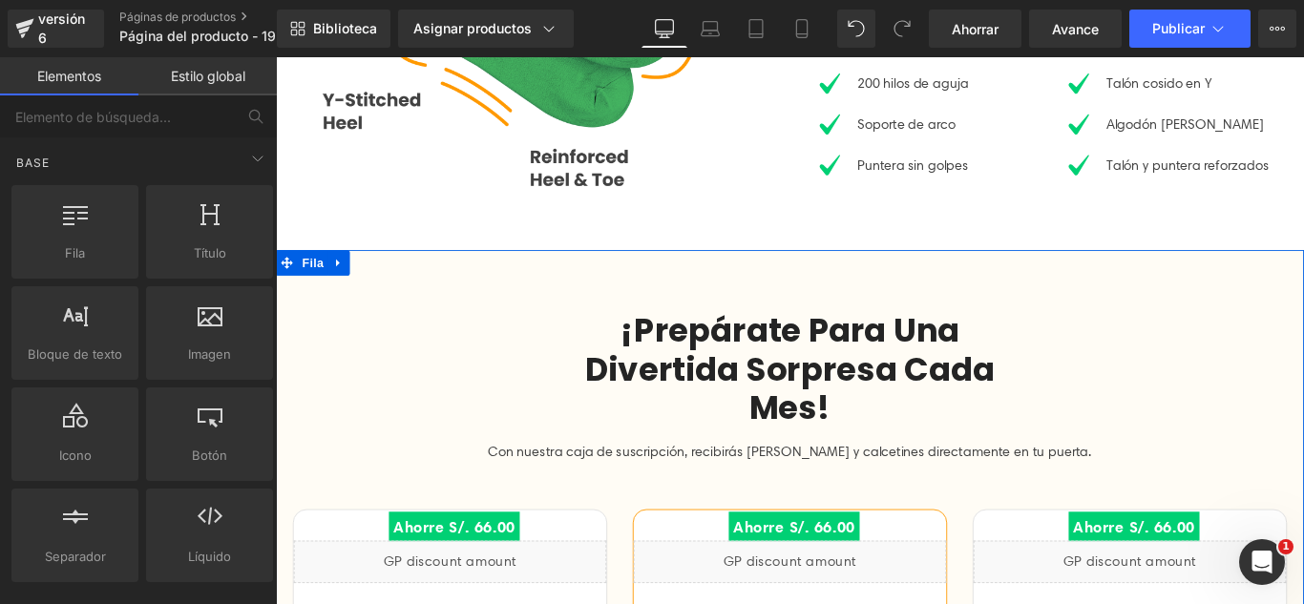
click at [349, 288] on link at bounding box center [346, 288] width 25 height 29
click at [392, 290] on icon at bounding box center [396, 288] width 13 height 13
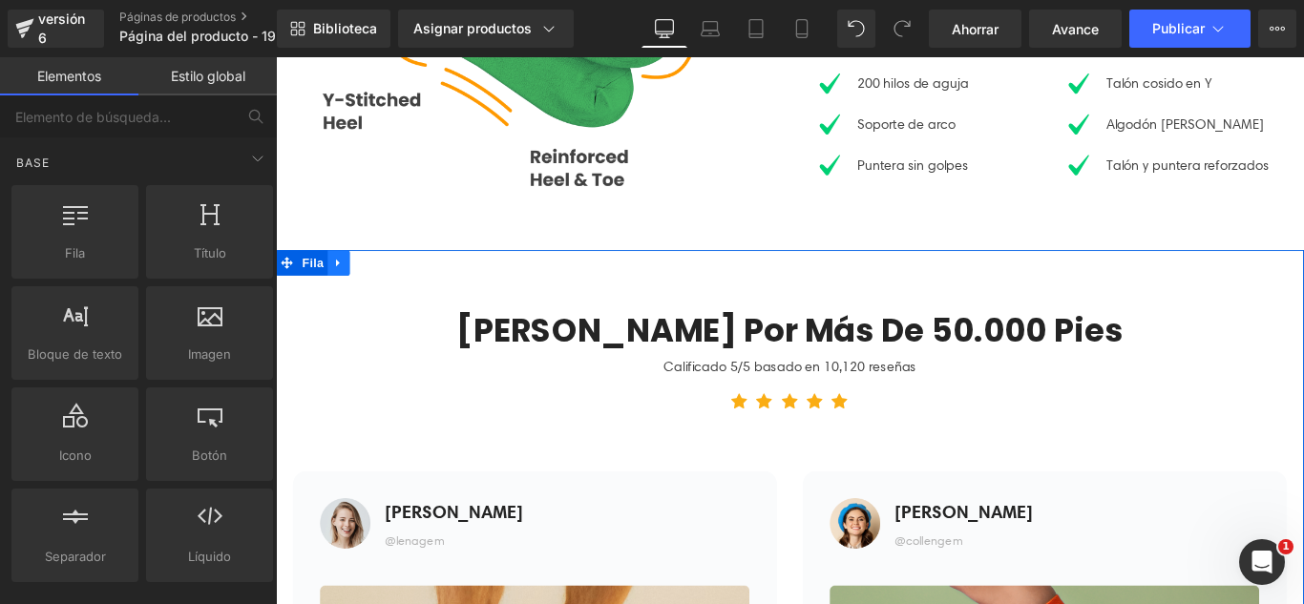
click at [344, 285] on icon at bounding box center [346, 289] width 4 height 9
click at [390, 288] on icon at bounding box center [396, 288] width 13 height 13
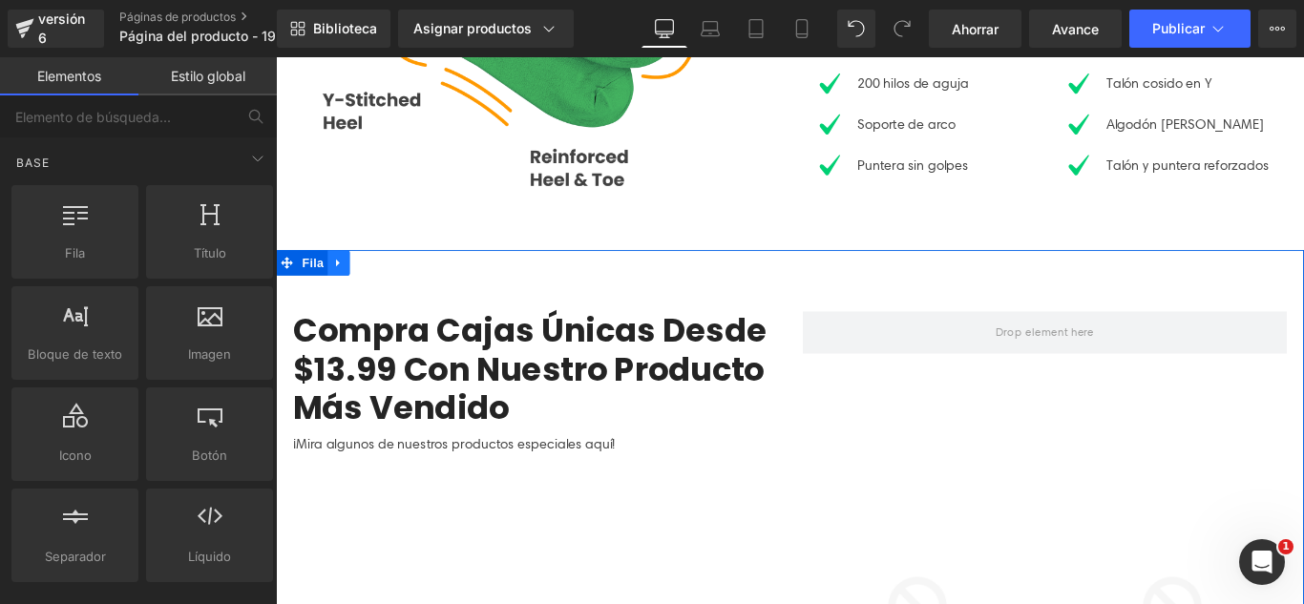
click at [342, 285] on icon at bounding box center [346, 289] width 13 height 14
click at [390, 286] on icon at bounding box center [396, 288] width 13 height 13
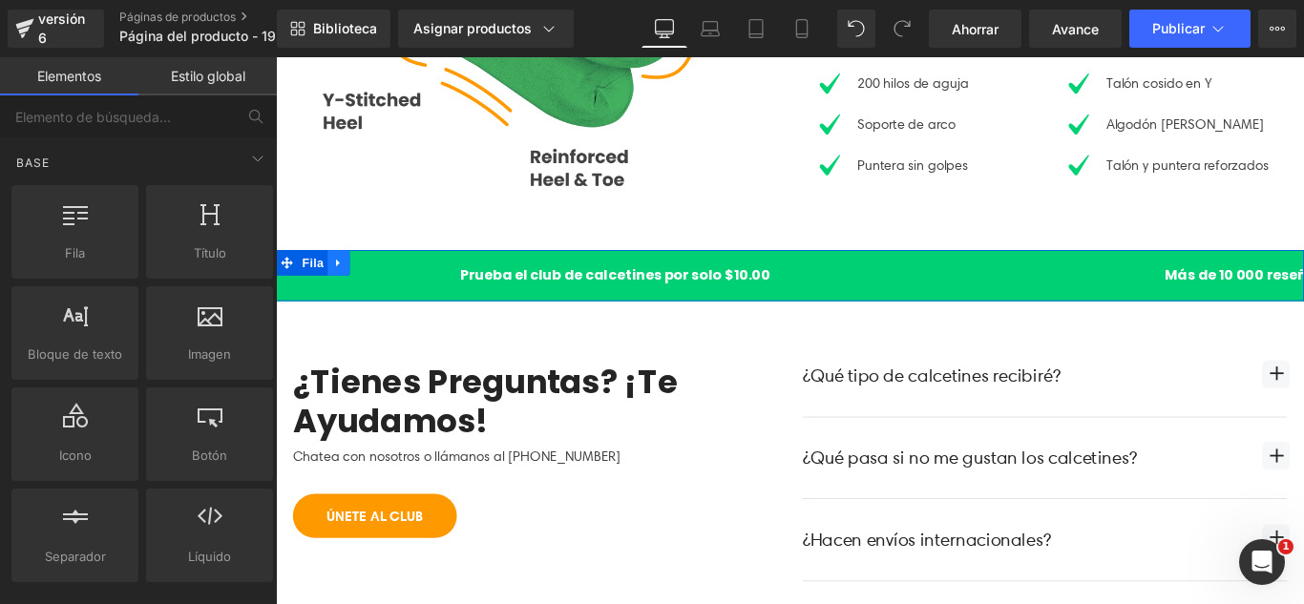
click at [340, 282] on icon at bounding box center [346, 289] width 13 height 14
click at [390, 282] on icon at bounding box center [396, 289] width 13 height 14
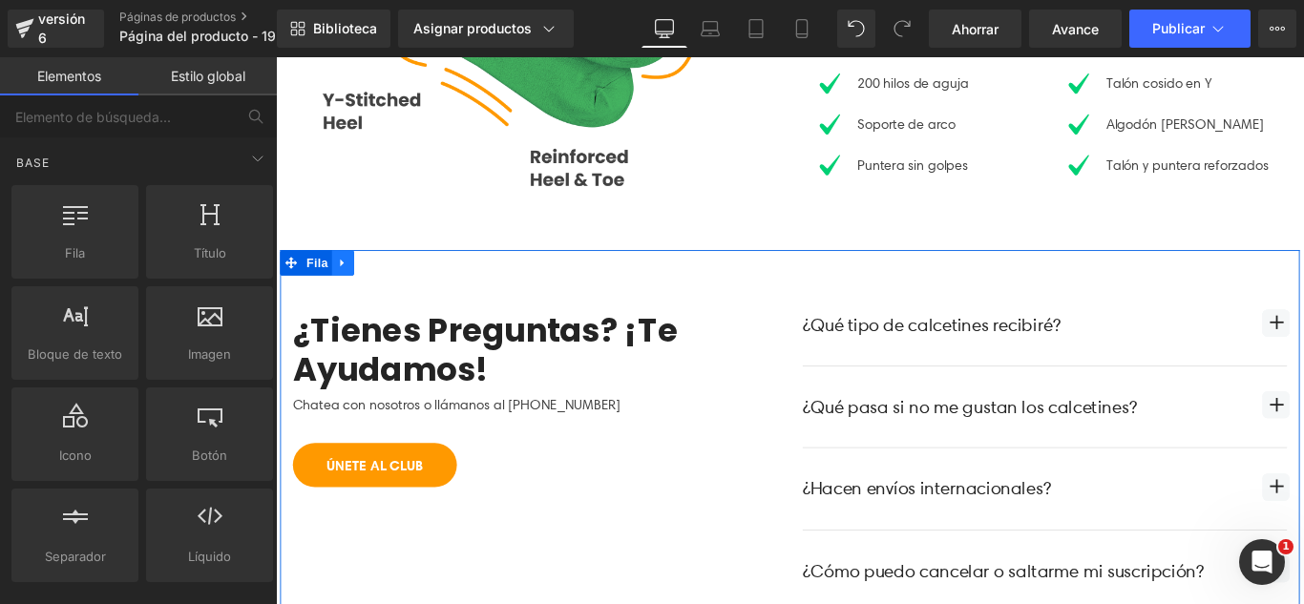
click at [345, 292] on icon at bounding box center [351, 289] width 13 height 14
click at [389, 282] on link at bounding box center [401, 288] width 25 height 29
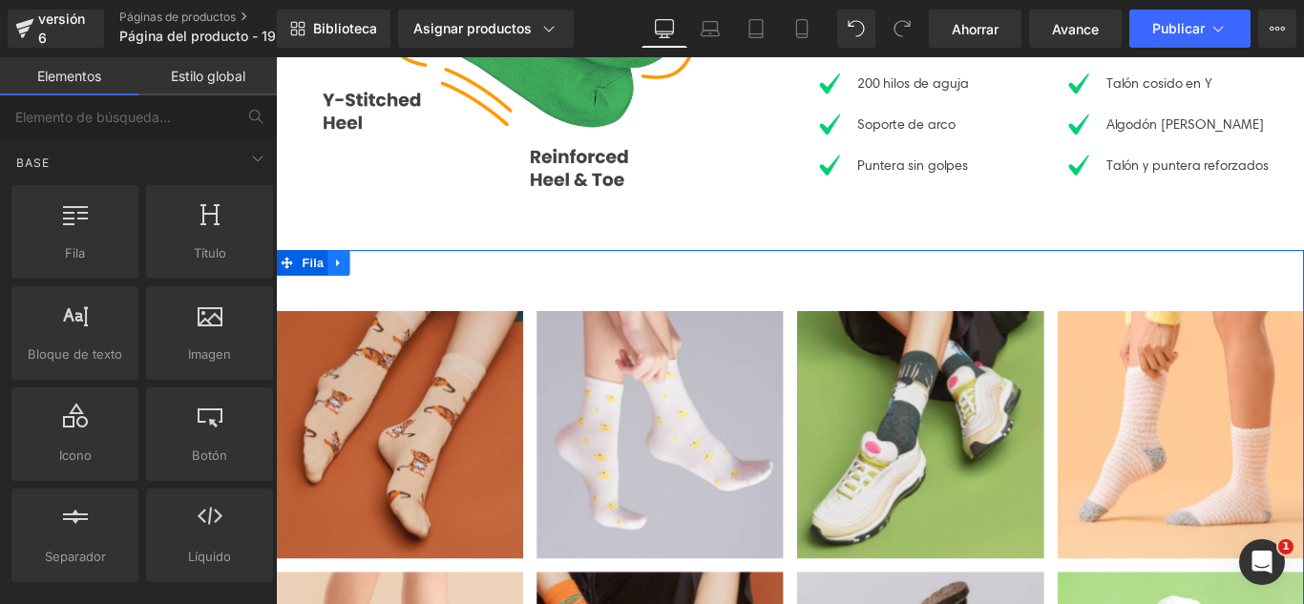
click at [344, 286] on icon at bounding box center [346, 289] width 4 height 9
click at [390, 286] on icon at bounding box center [396, 288] width 13 height 13
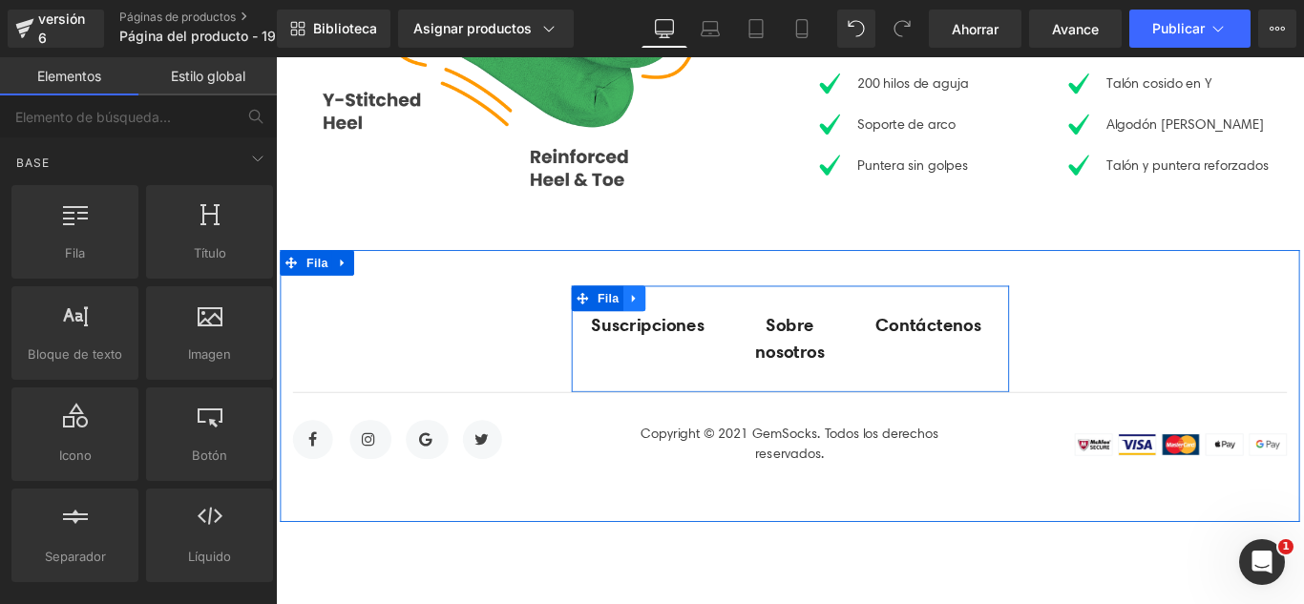
click at [673, 331] on icon at bounding box center [678, 329] width 13 height 14
click at [716, 328] on link at bounding box center [728, 328] width 25 height 29
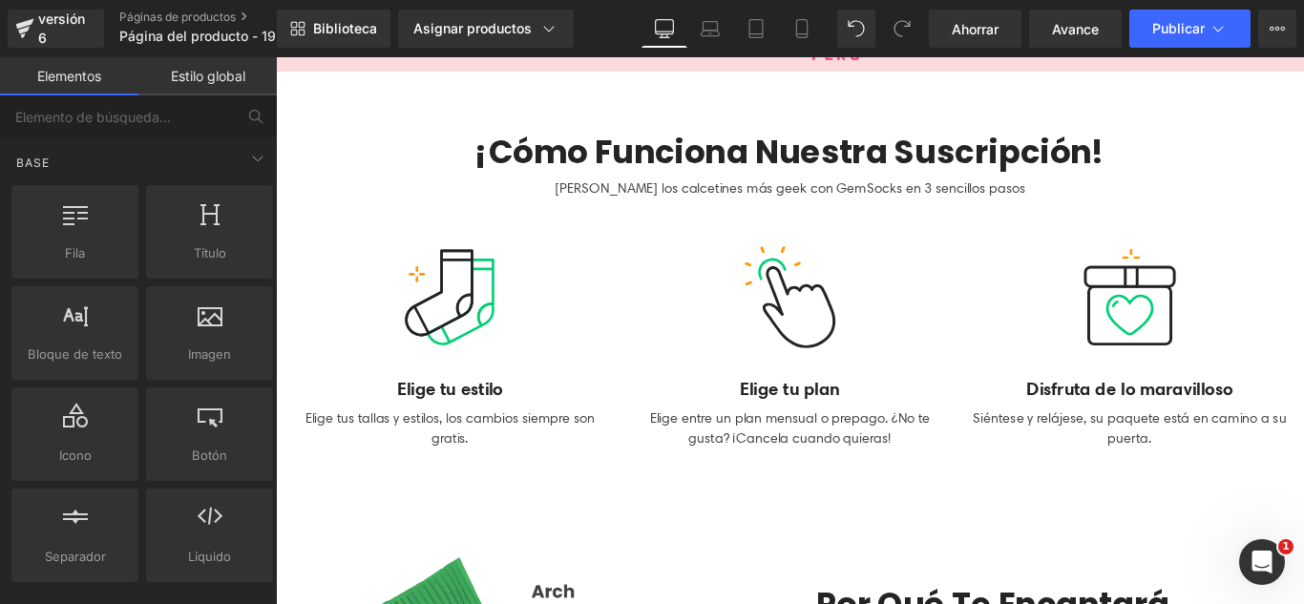
scroll to position [0, 0]
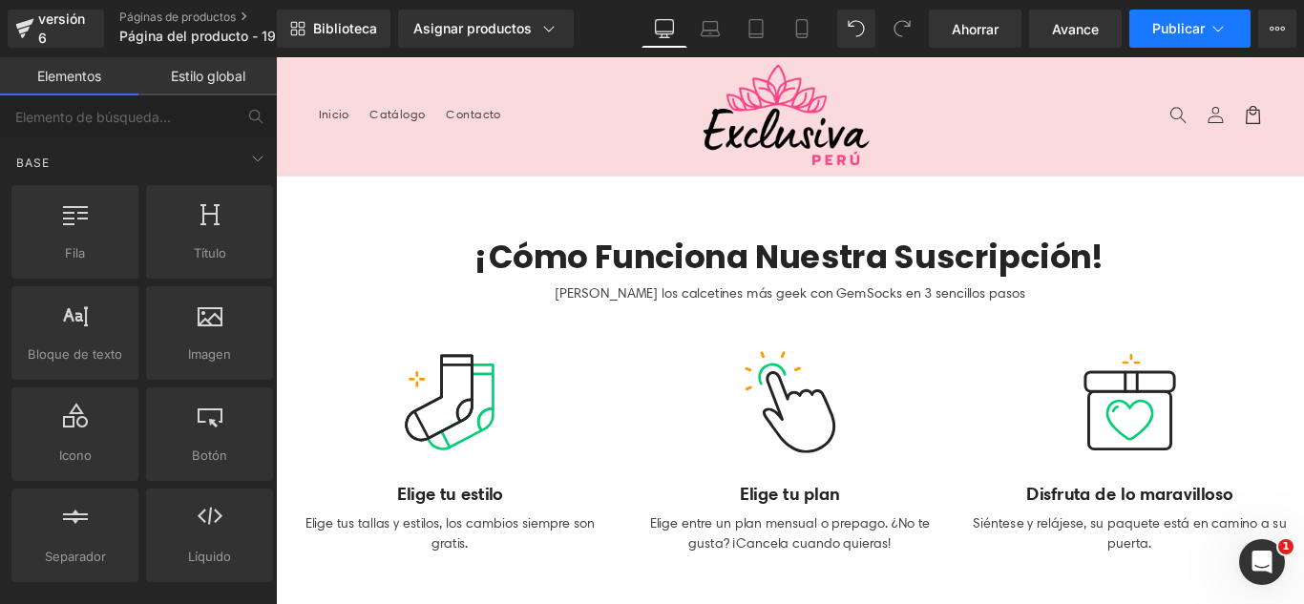
click at [1194, 26] on font "Publicar" at bounding box center [1179, 28] width 53 height 16
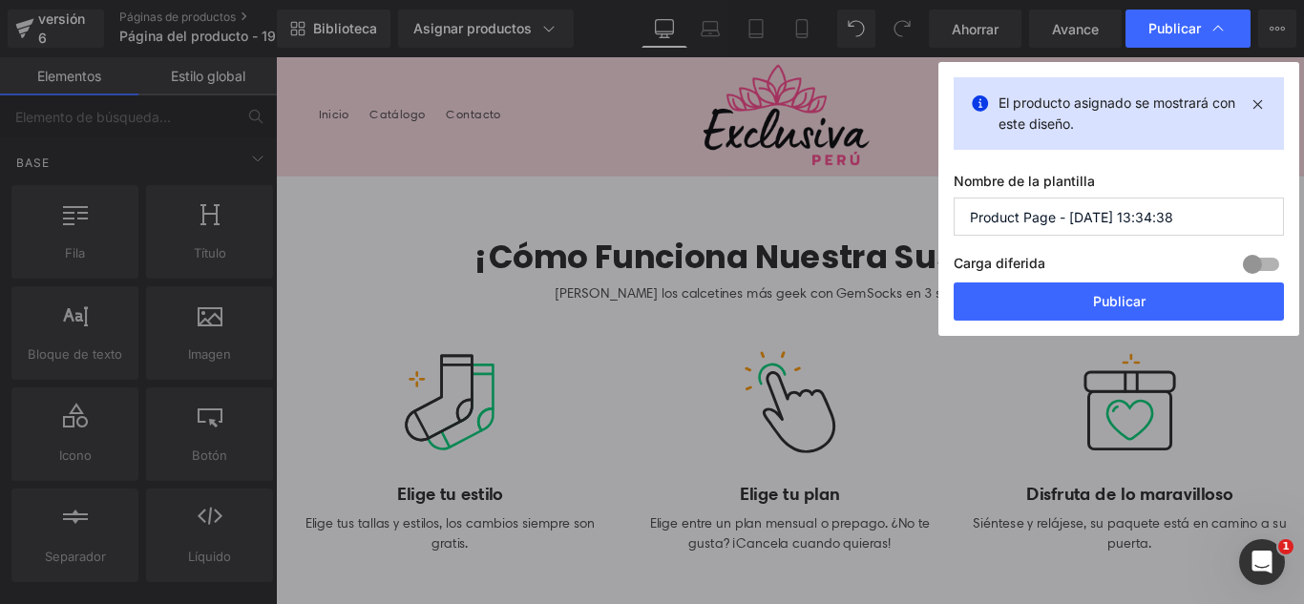
click at [1132, 217] on input "Product Page - [DATE] 13:34:38" at bounding box center [1119, 217] width 330 height 38
click at [1132, 216] on input "Product Page - [DATE] 13:34:38" at bounding box center [1119, 217] width 330 height 38
click at [1133, 216] on input "Product Page - [DATE] 13:34:38" at bounding box center [1119, 217] width 330 height 38
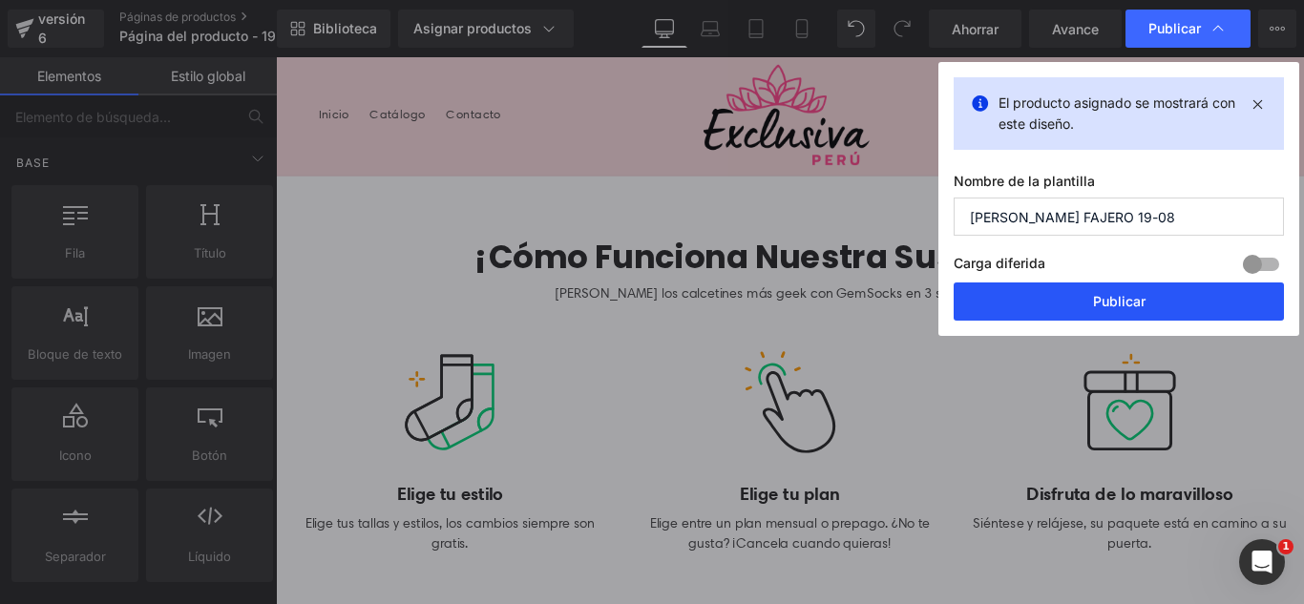
type input "[PERSON_NAME] FAJERO 19-08"
click at [1163, 286] on button "Publicar" at bounding box center [1119, 302] width 330 height 38
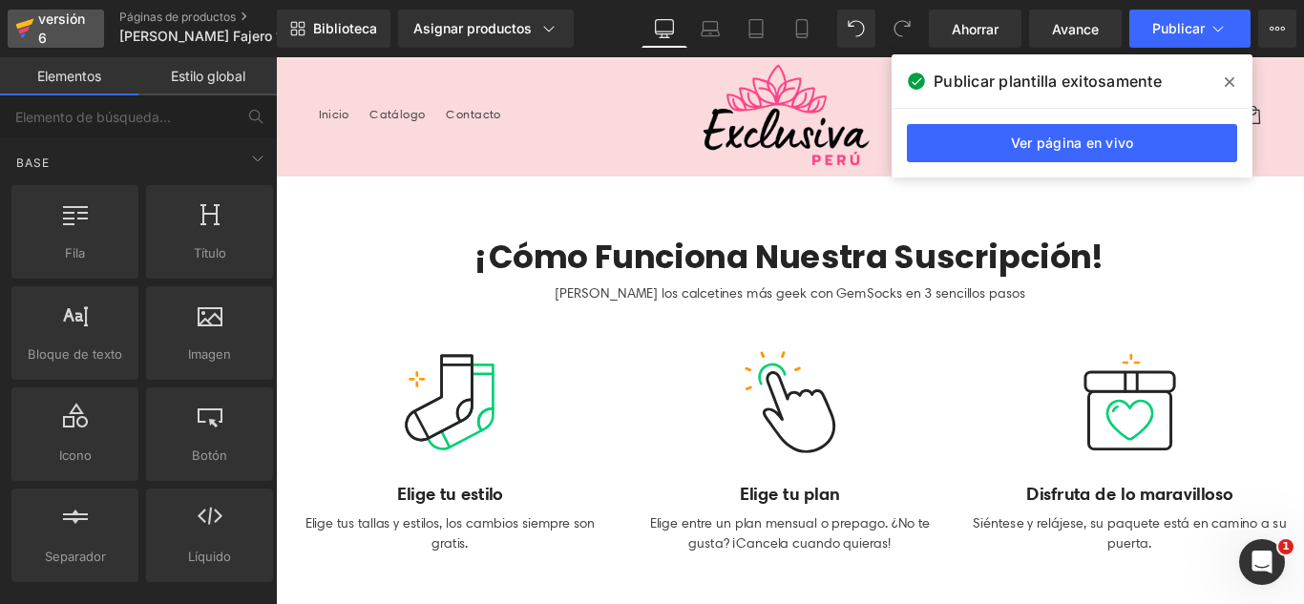
click at [58, 16] on font "versión 6" at bounding box center [61, 28] width 47 height 35
